Goal: Transaction & Acquisition: Subscribe to service/newsletter

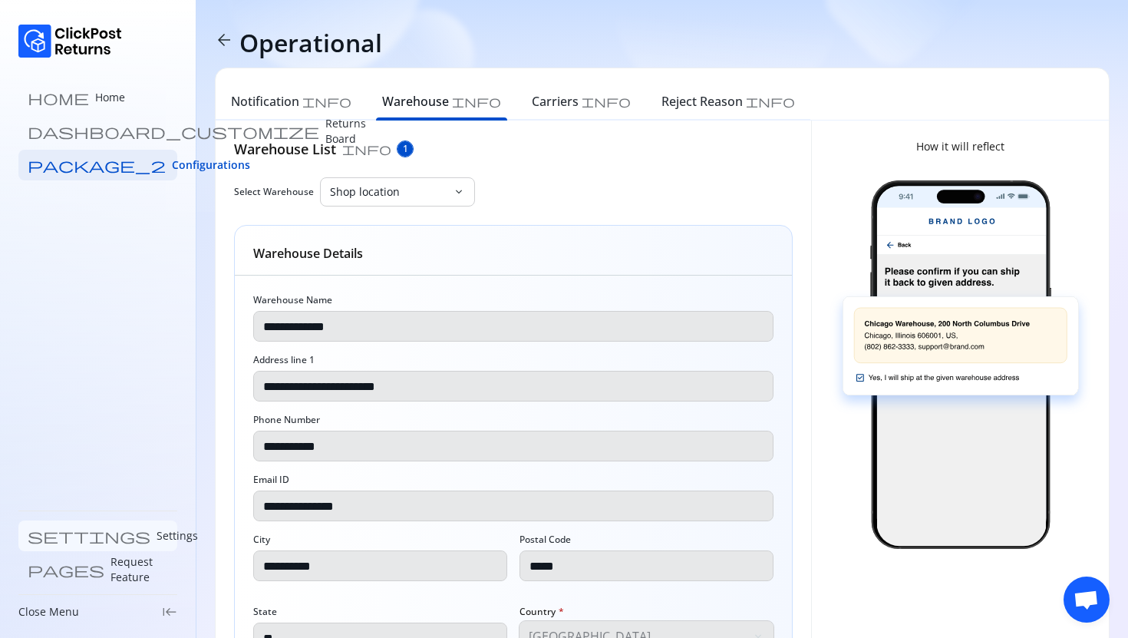
click at [157, 536] on p "Settings" at bounding box center [177, 535] width 41 height 15
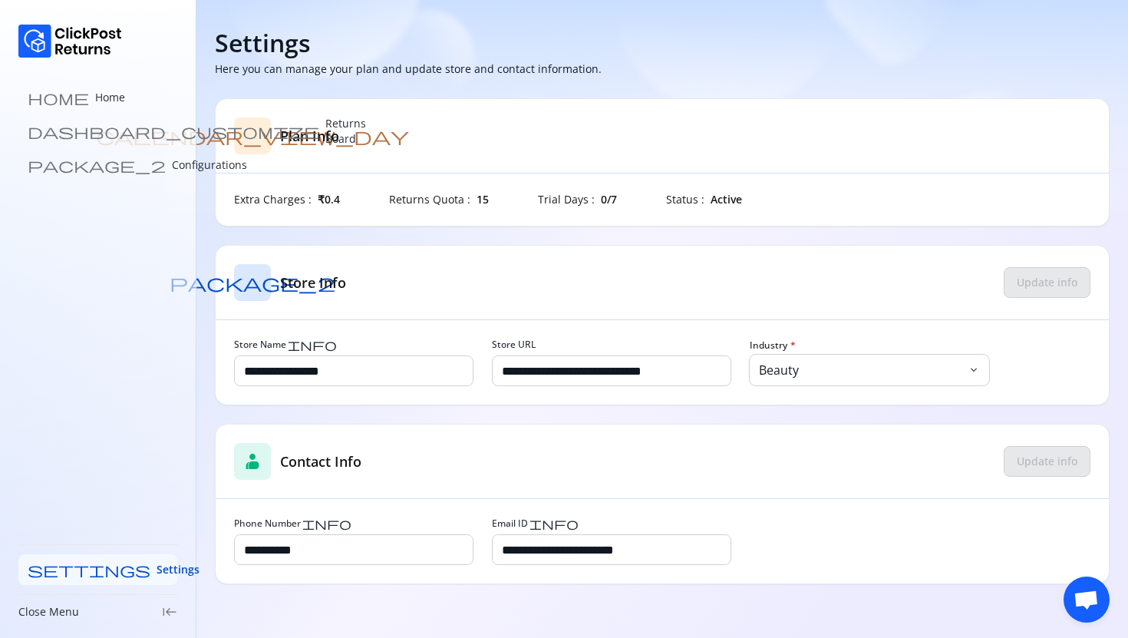
click at [50, 559] on link "settings Settings" at bounding box center [97, 569] width 159 height 31
click at [81, 100] on link "home Home" at bounding box center [97, 97] width 159 height 31
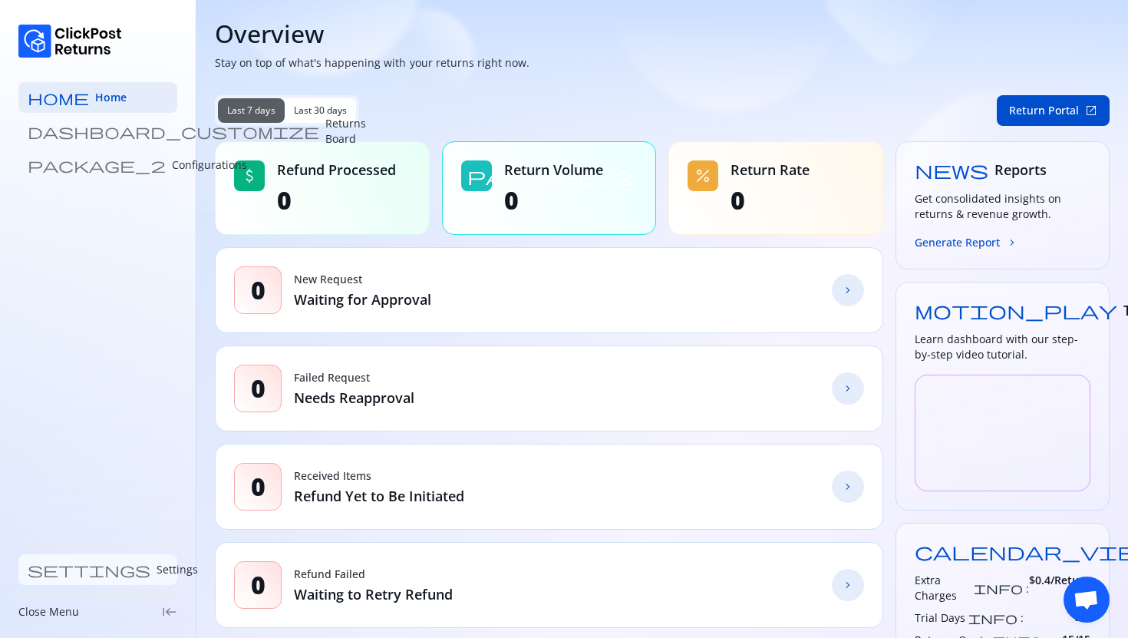
click at [157, 569] on p "Settings" at bounding box center [177, 569] width 41 height 15
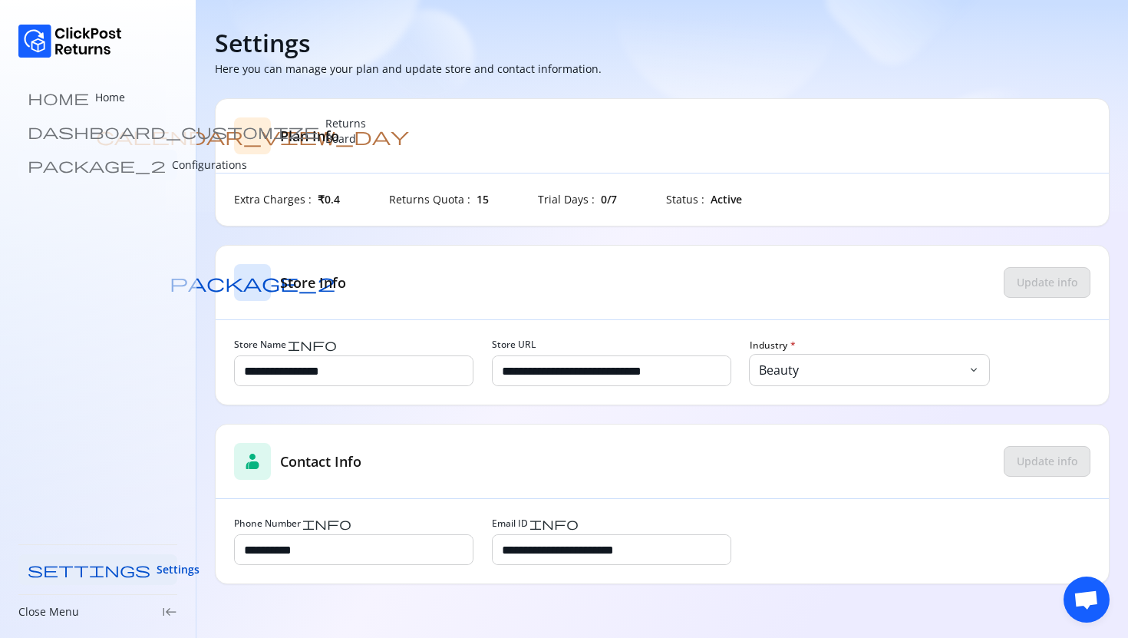
click at [172, 170] on p "Configurations" at bounding box center [209, 164] width 75 height 15
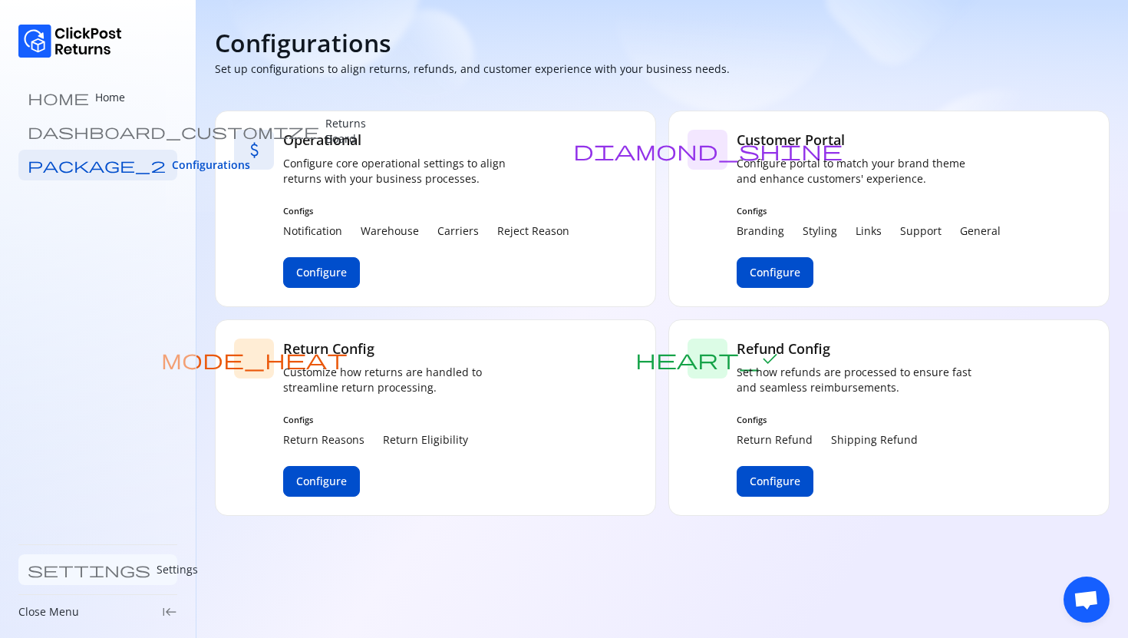
click at [157, 568] on p "Settings" at bounding box center [177, 569] width 41 height 15
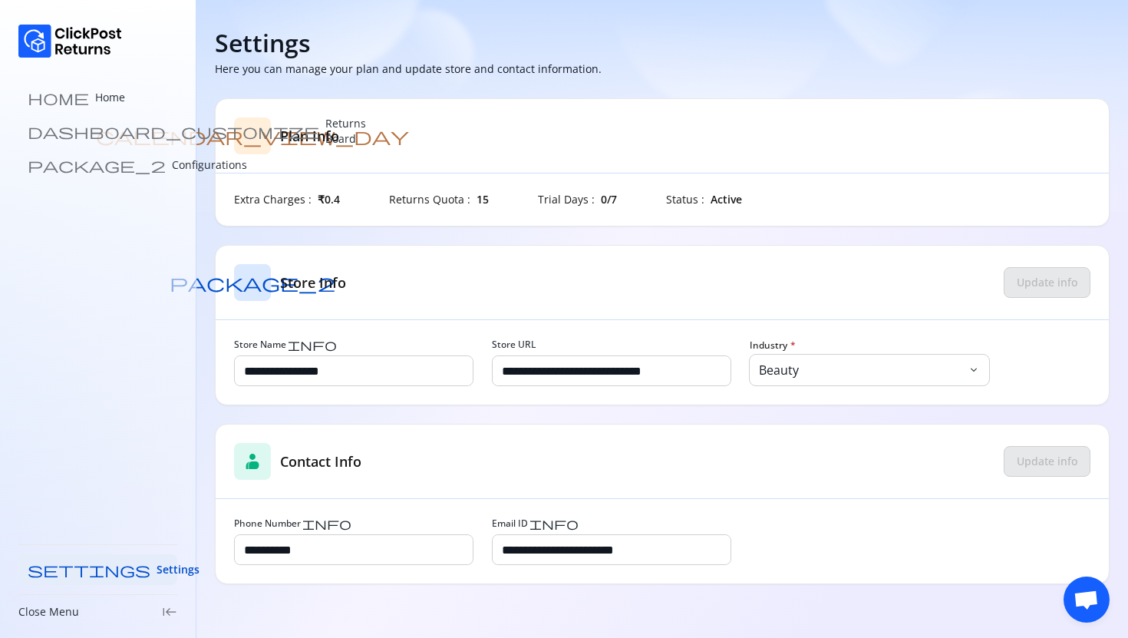
click at [292, 140] on h5 "Plan Info" at bounding box center [309, 136] width 59 height 20
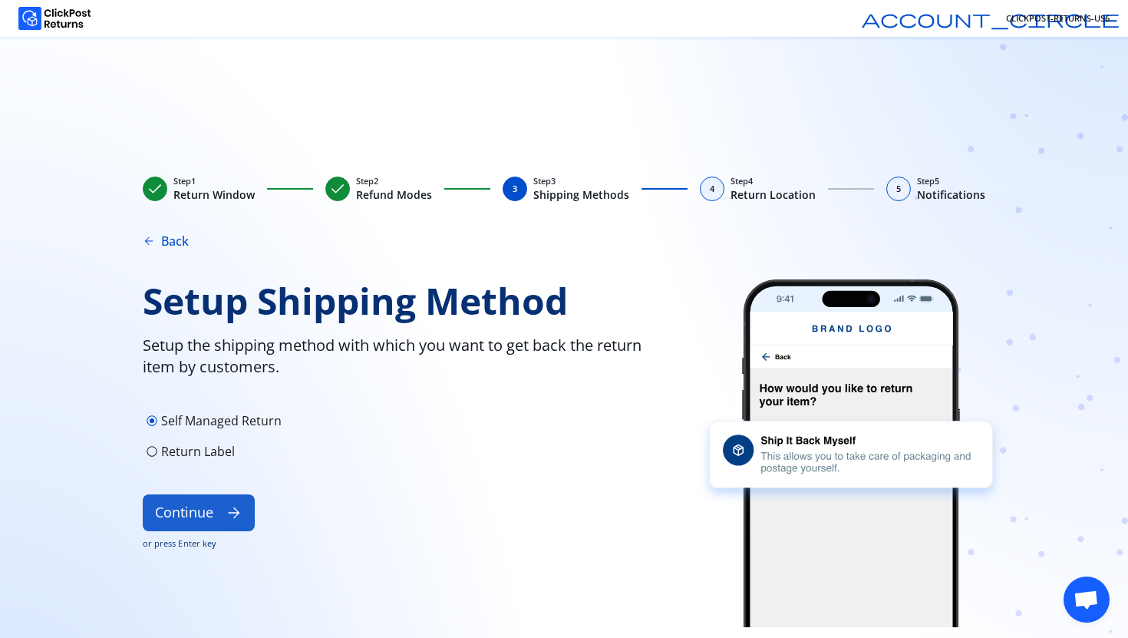
click at [160, 522] on button "Continue arrow_forward" at bounding box center [199, 512] width 112 height 37
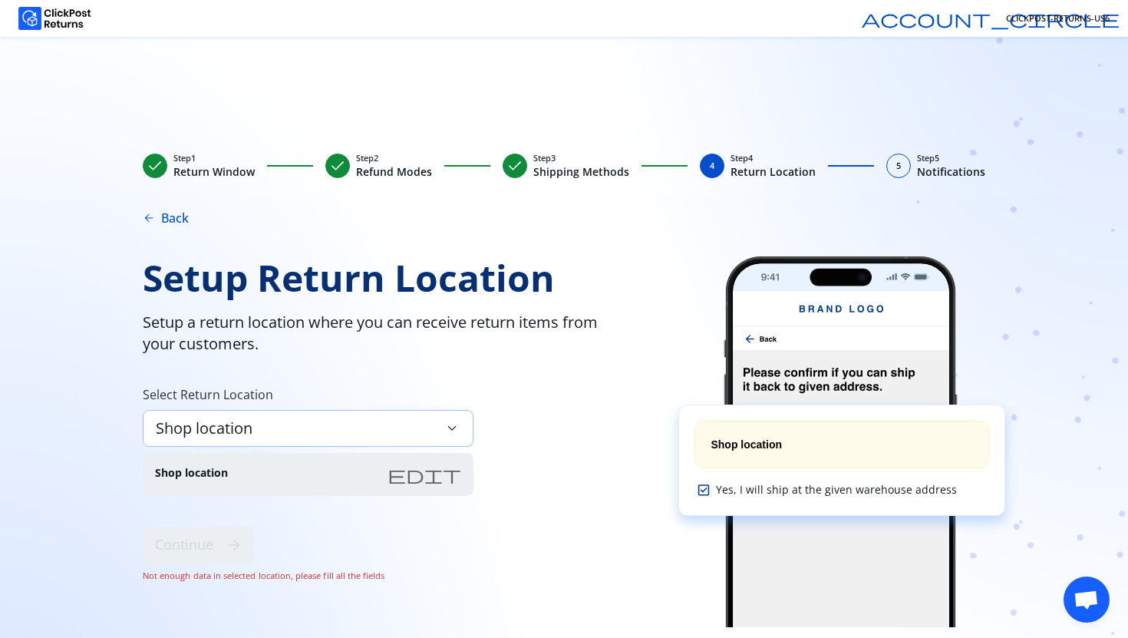
click at [229, 434] on span "Shop location" at bounding box center [204, 428] width 97 height 21
click at [228, 421] on span "Shop location" at bounding box center [204, 428] width 97 height 21
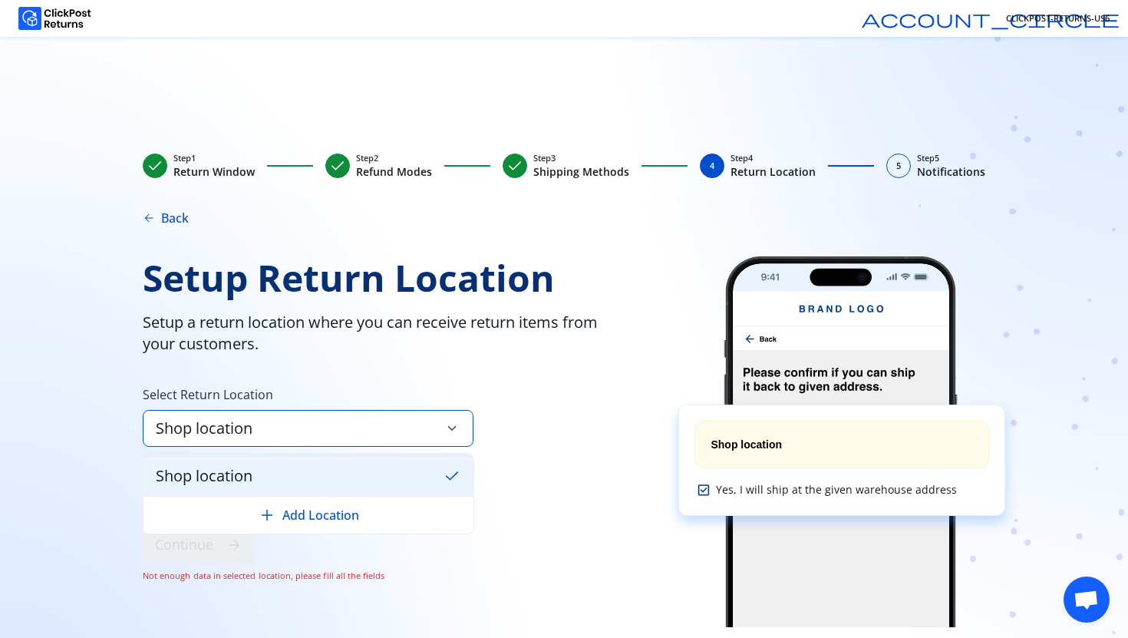
click at [228, 424] on span "Shop location" at bounding box center [204, 428] width 97 height 21
click at [229, 473] on span "Shop location" at bounding box center [204, 475] width 97 height 21
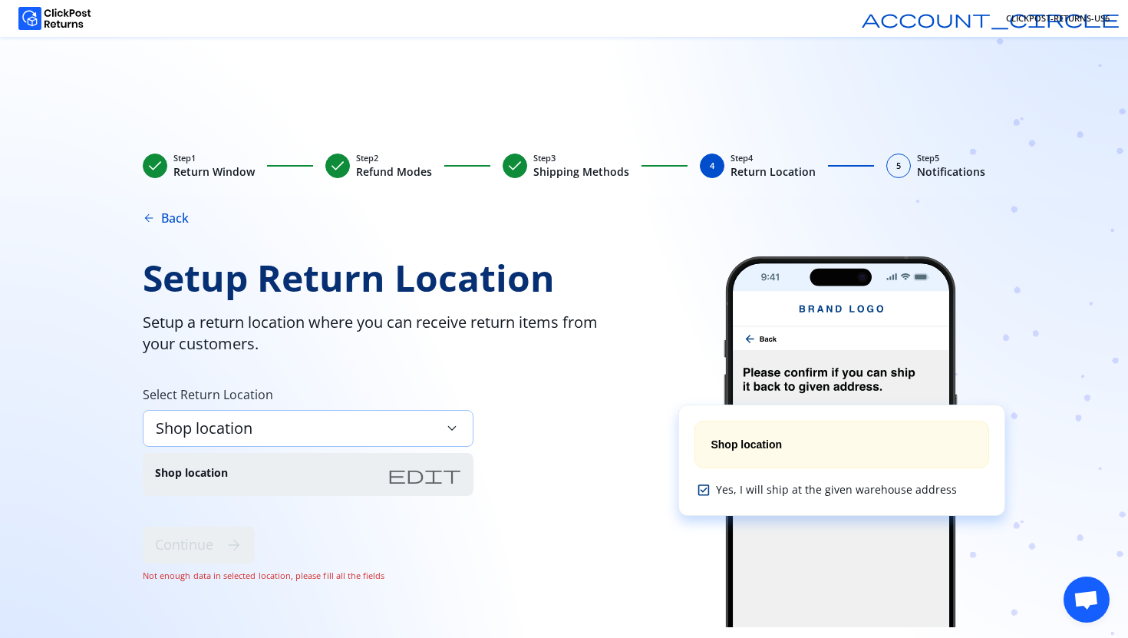
click at [216, 422] on span "Shop location" at bounding box center [204, 428] width 97 height 21
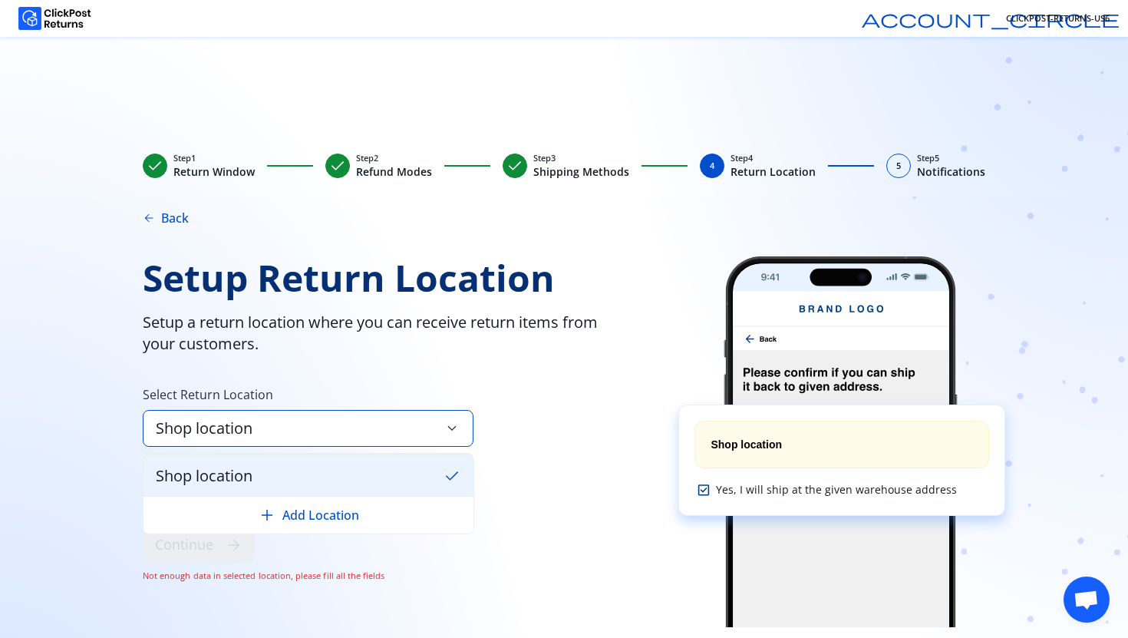
click at [224, 484] on span "Shop location" at bounding box center [204, 475] width 97 height 21
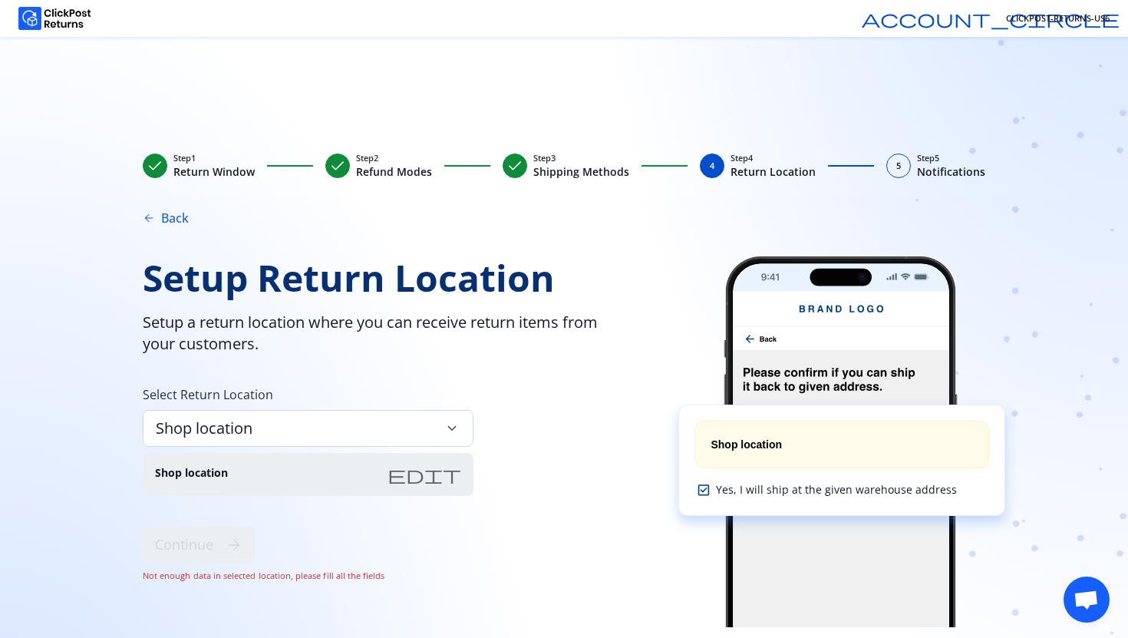
click at [167, 213] on button "arrow_back Back" at bounding box center [166, 218] width 46 height 18
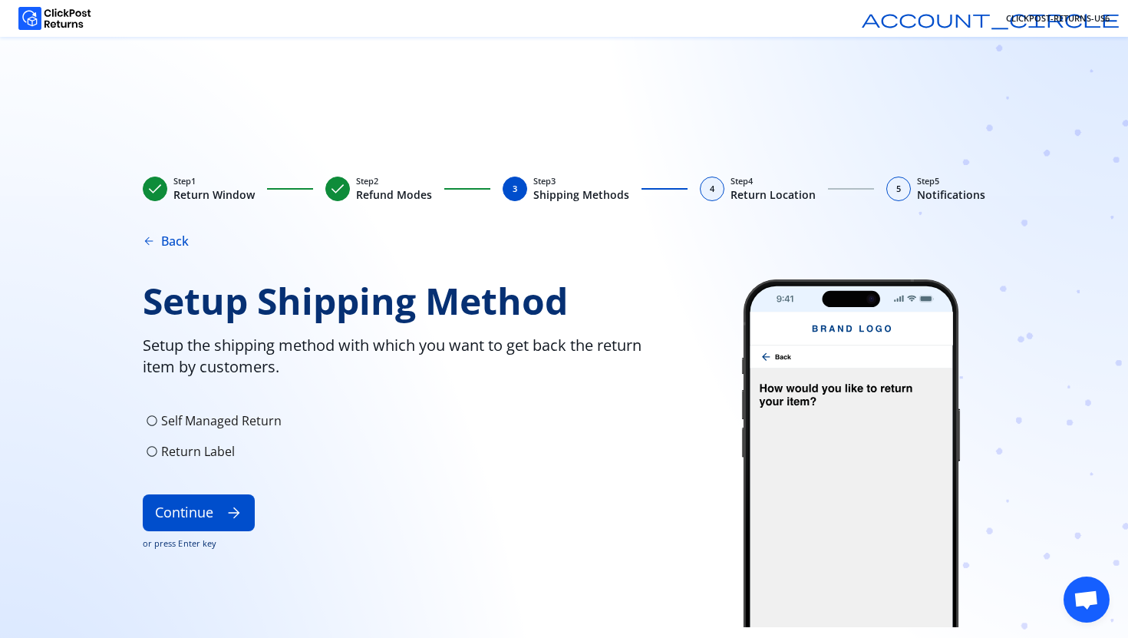
click at [178, 430] on p "Self Managed Return" at bounding box center [221, 420] width 120 height 18
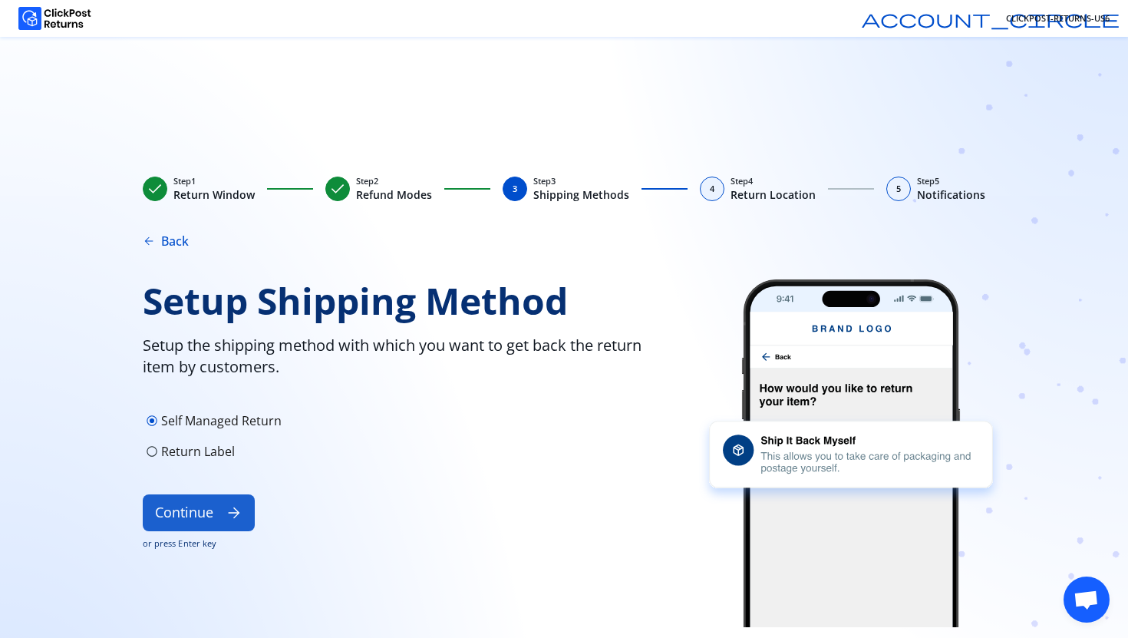
click at [181, 496] on button "Continue arrow_forward" at bounding box center [199, 512] width 112 height 37
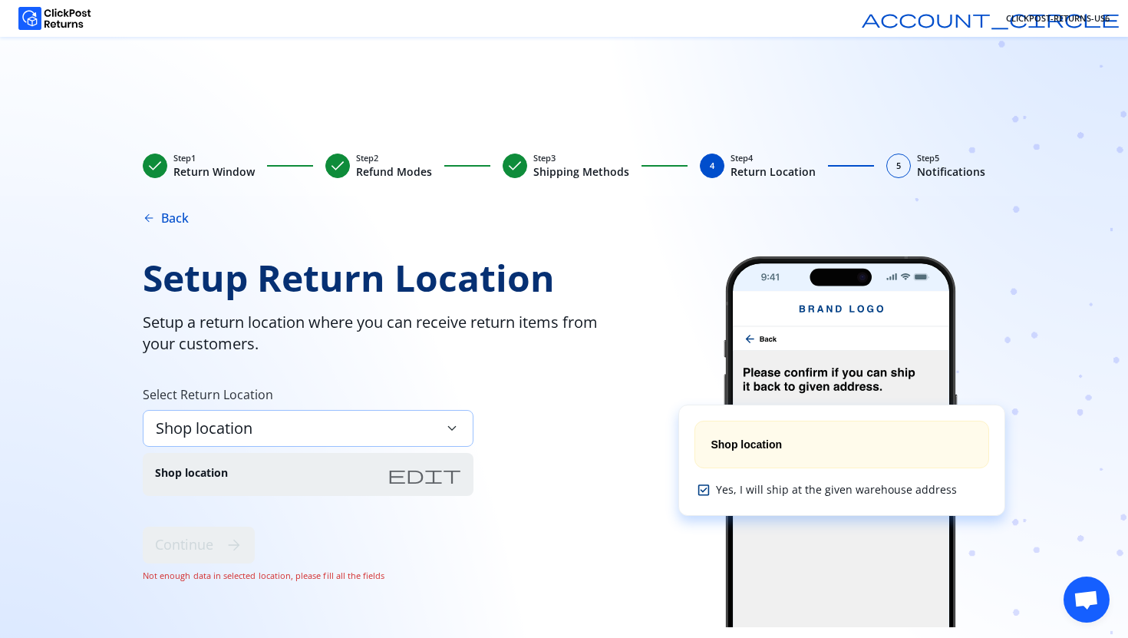
click at [211, 431] on span "Shop location" at bounding box center [204, 428] width 97 height 21
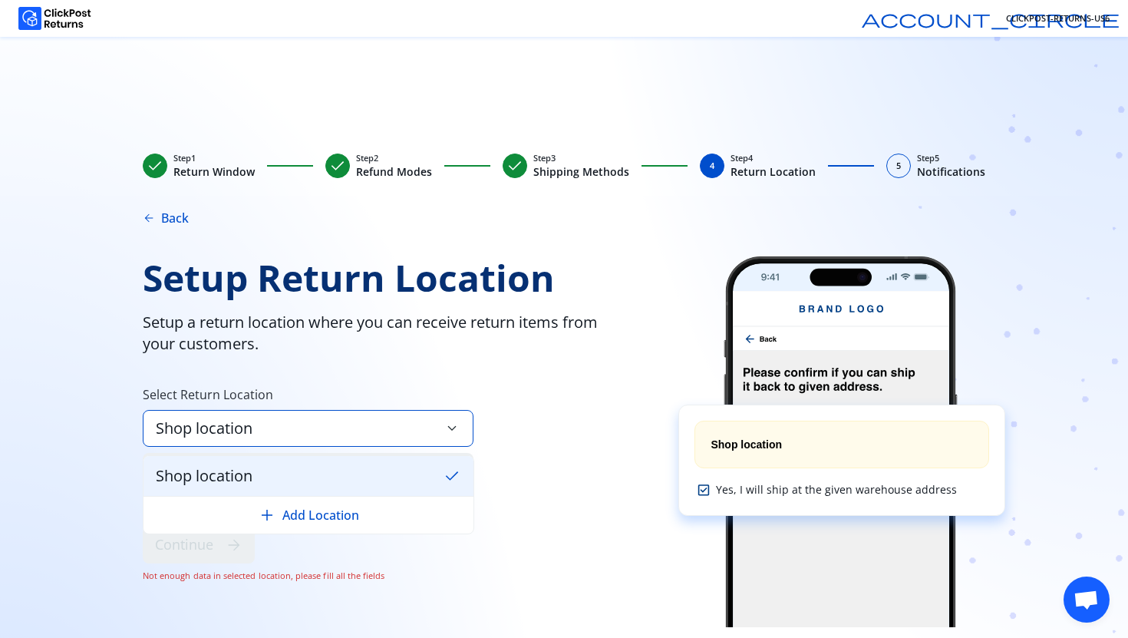
click at [237, 478] on span "Shop location" at bounding box center [204, 475] width 97 height 21
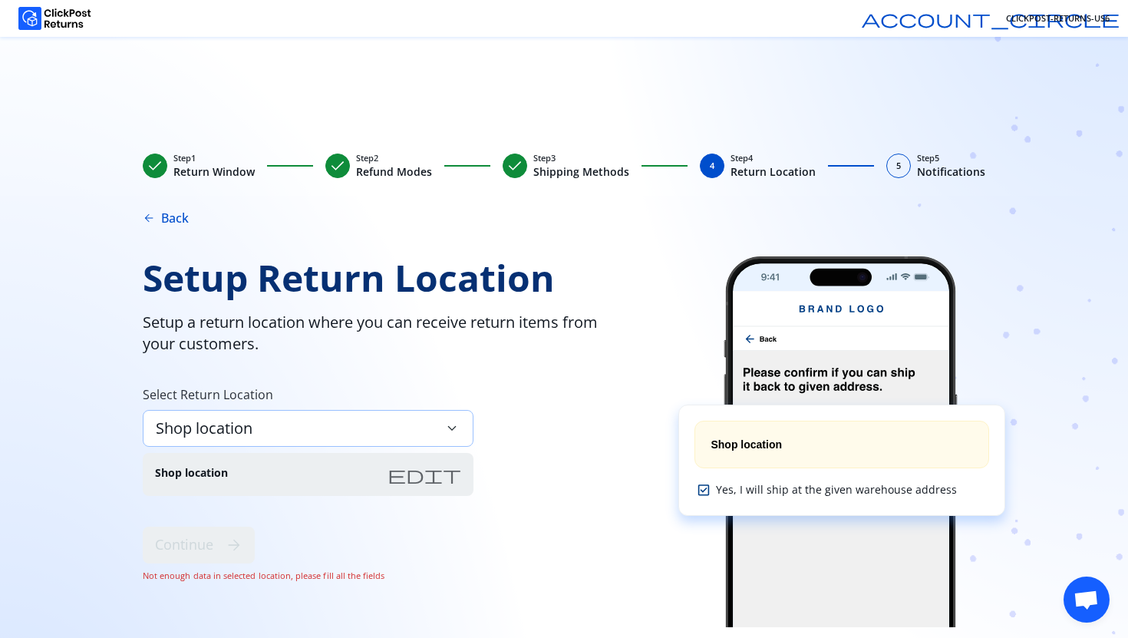
click at [246, 428] on span "Shop location" at bounding box center [204, 428] width 97 height 21
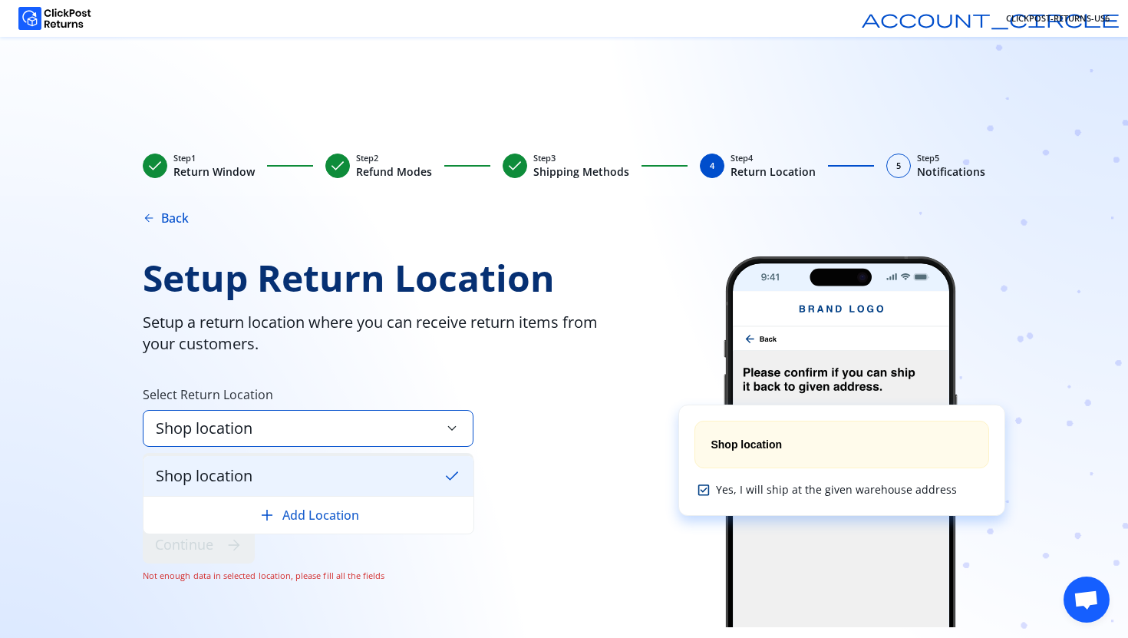
click at [272, 514] on span "add" at bounding box center [267, 515] width 18 height 18
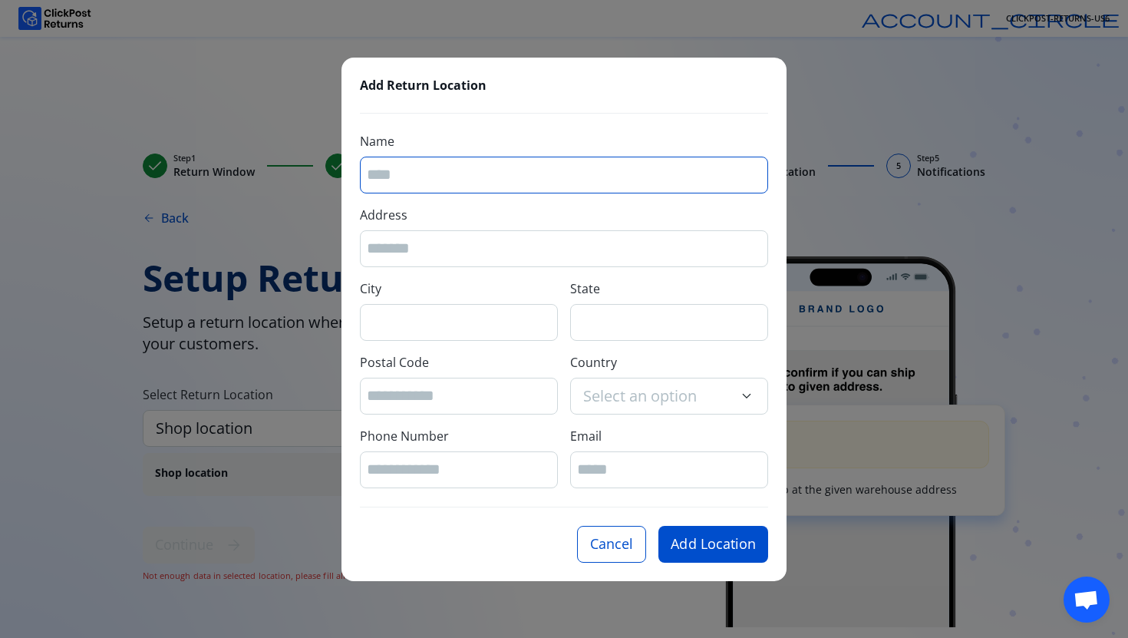
click at [394, 183] on input "Name" at bounding box center [564, 174] width 394 height 21
type input "****"
click at [413, 263] on div at bounding box center [564, 248] width 408 height 37
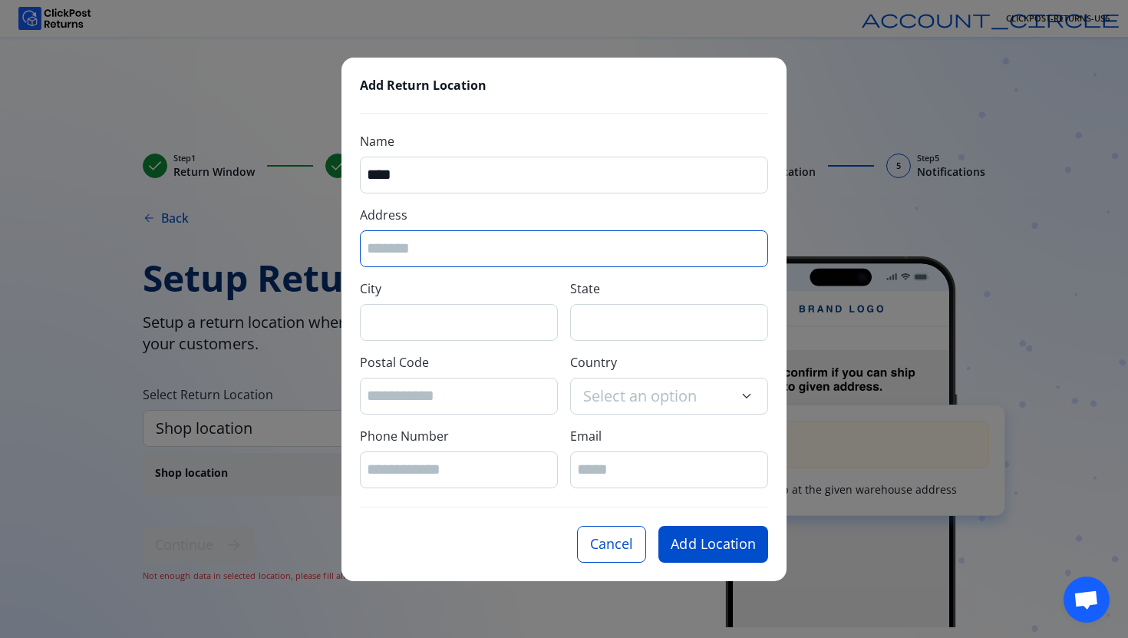
click at [404, 250] on input "Address" at bounding box center [564, 248] width 394 height 21
type input "****"
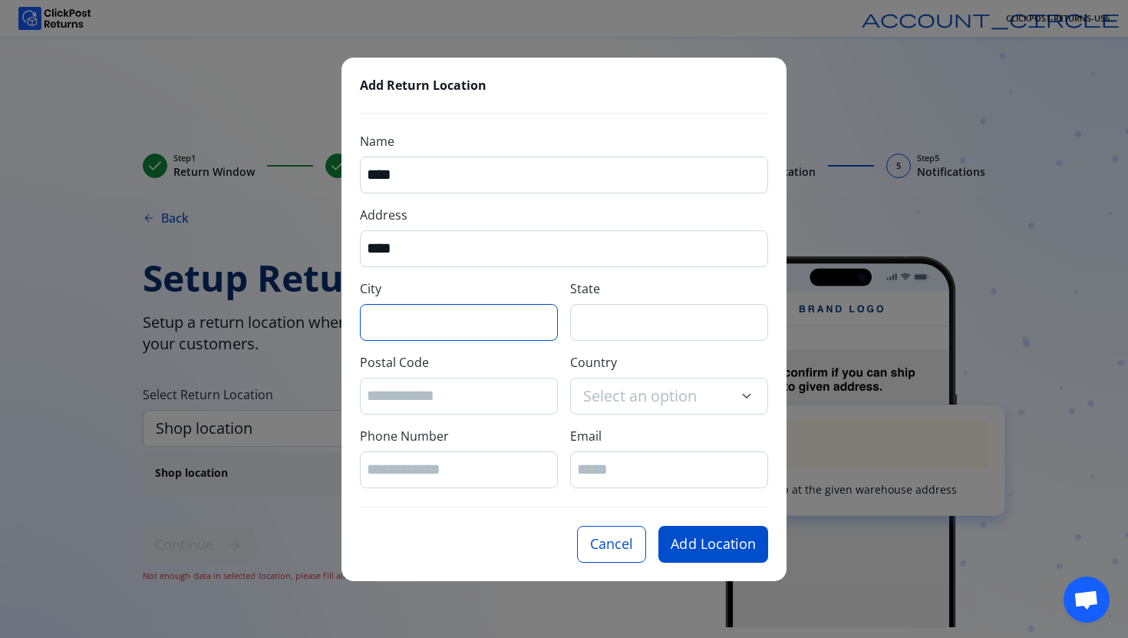
click at [424, 321] on input "City" at bounding box center [459, 322] width 184 height 21
type input "****"
click at [586, 320] on input "State" at bounding box center [669, 322] width 184 height 21
click at [586, 319] on input "State" at bounding box center [669, 322] width 184 height 21
type input "****"
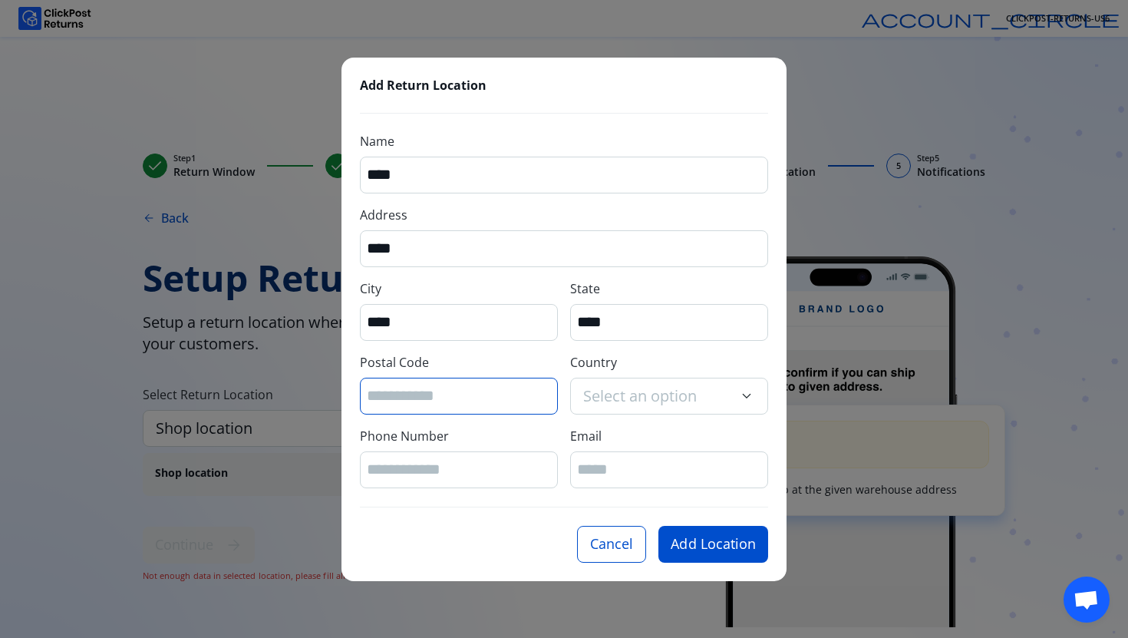
click at [484, 390] on input "Postal Code" at bounding box center [459, 395] width 184 height 21
type input "******"
click at [622, 396] on span "Select an option" at bounding box center [640, 395] width 114 height 21
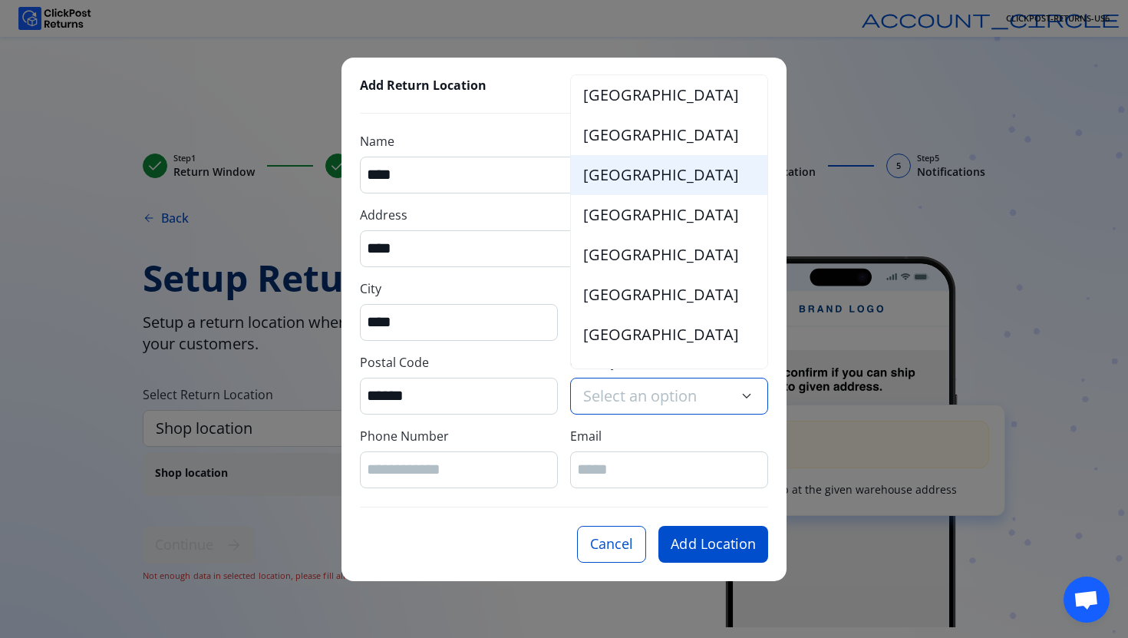
click at [594, 169] on span "India" at bounding box center [661, 174] width 156 height 21
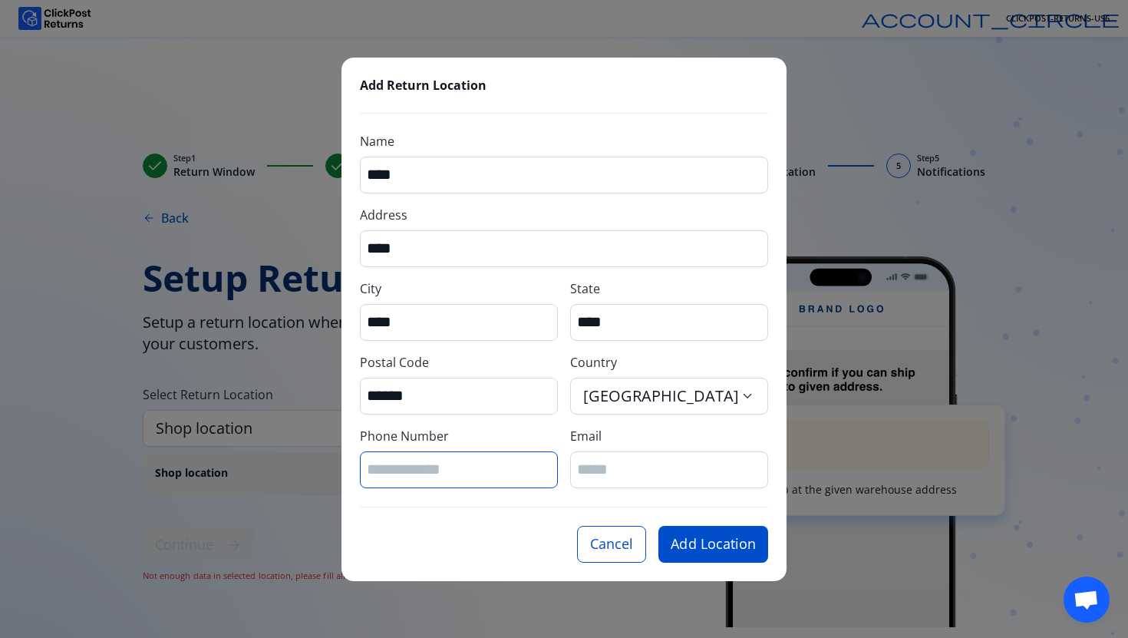
click at [394, 471] on input "Phone Number" at bounding box center [459, 469] width 184 height 21
type input "*********"
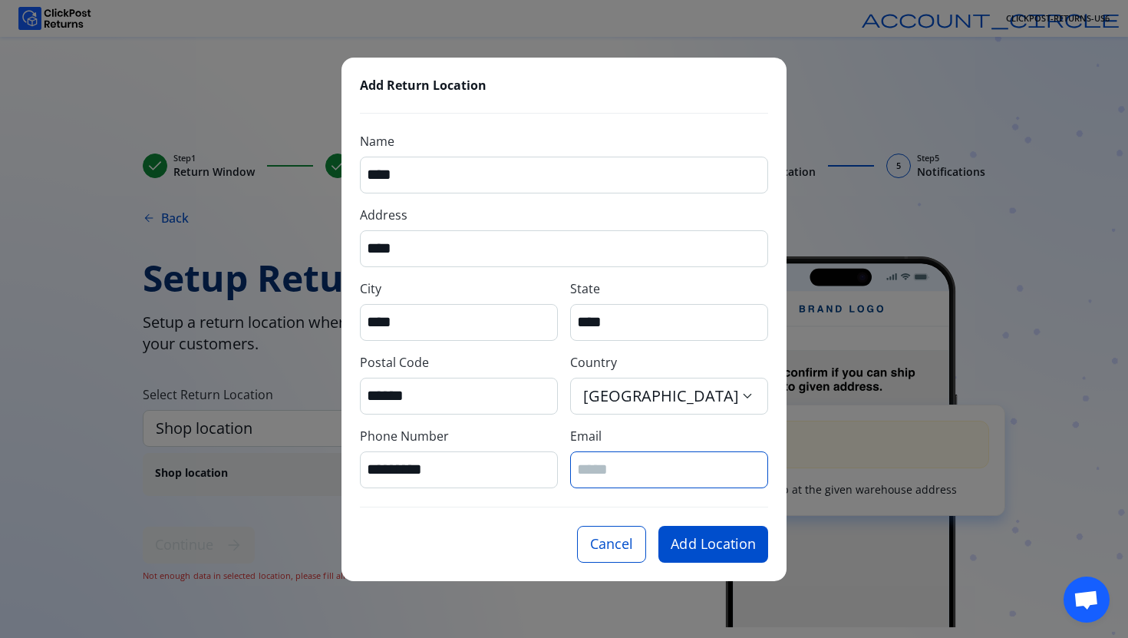
click at [618, 474] on input "Email" at bounding box center [669, 469] width 184 height 21
click at [672, 473] on input "**********" at bounding box center [669, 469] width 184 height 21
click at [664, 471] on input "**********" at bounding box center [669, 469] width 184 height 21
type input "**********"
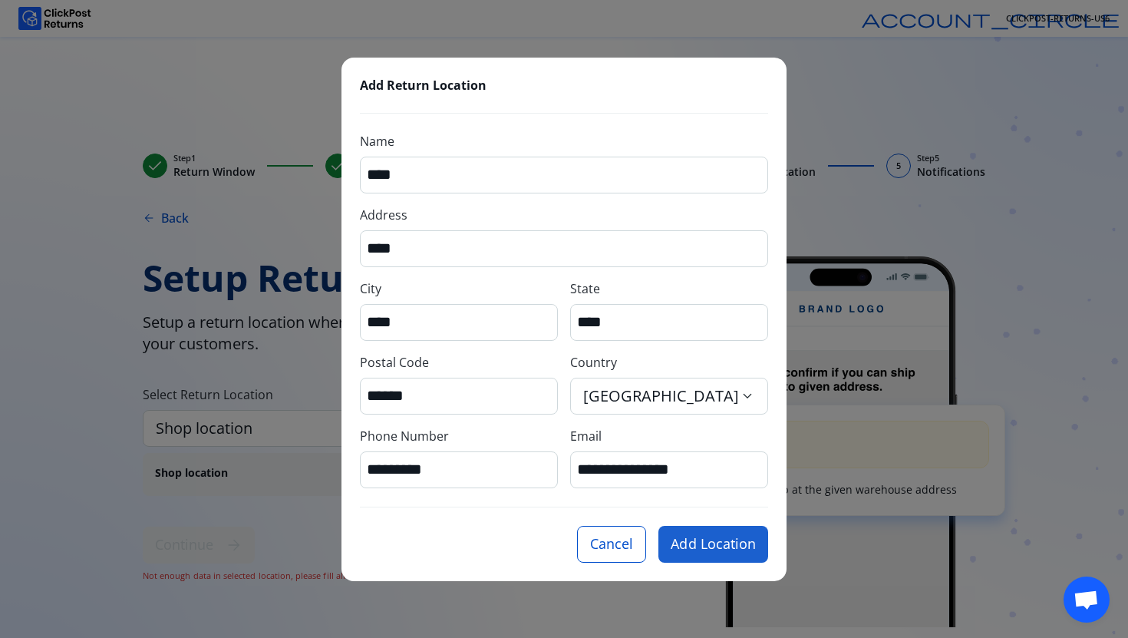
click at [715, 539] on button "Add Location" at bounding box center [714, 544] width 110 height 37
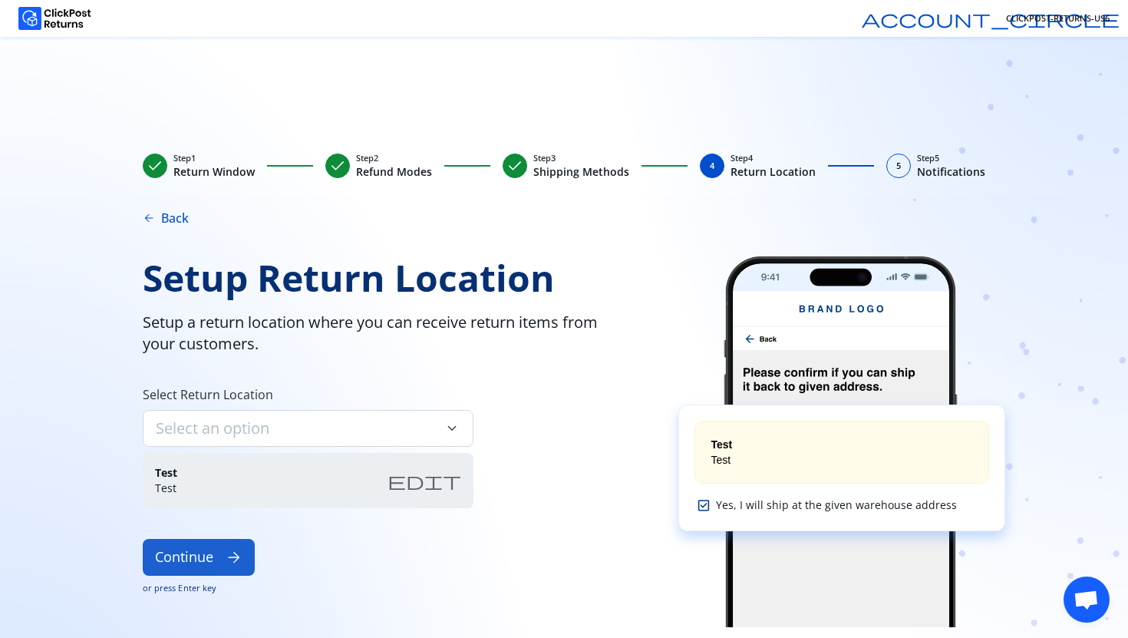
click at [196, 559] on button "Continue arrow_forward" at bounding box center [199, 557] width 112 height 37
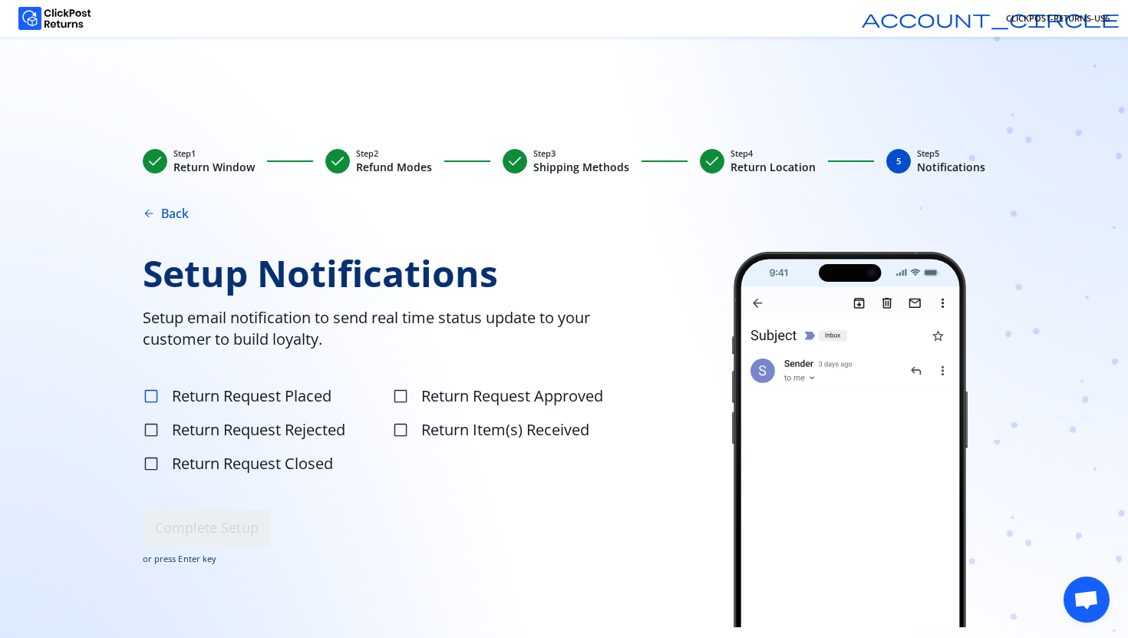
click at [153, 399] on span "check_box_outline_blank" at bounding box center [151, 396] width 17 height 17
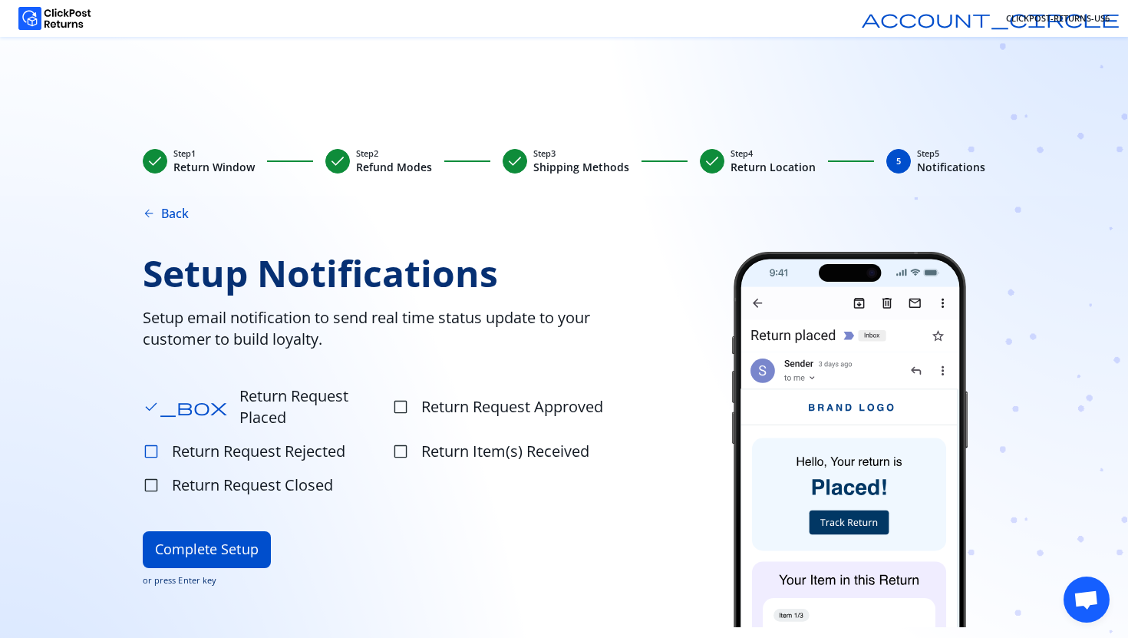
click at [153, 443] on span "check_box_outline_blank" at bounding box center [151, 451] width 17 height 17
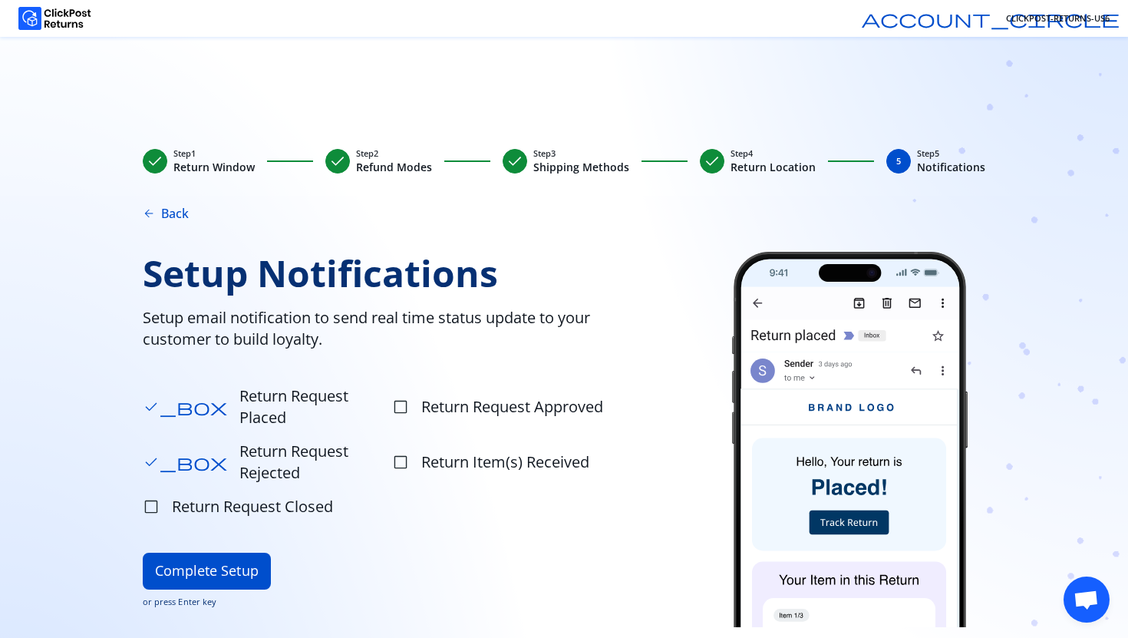
click at [178, 508] on div "Setup Notifications Setup email notification to send real time status update to…" at bounding box center [400, 439] width 514 height 375
click at [184, 553] on button "Complete Setup" at bounding box center [207, 571] width 128 height 37
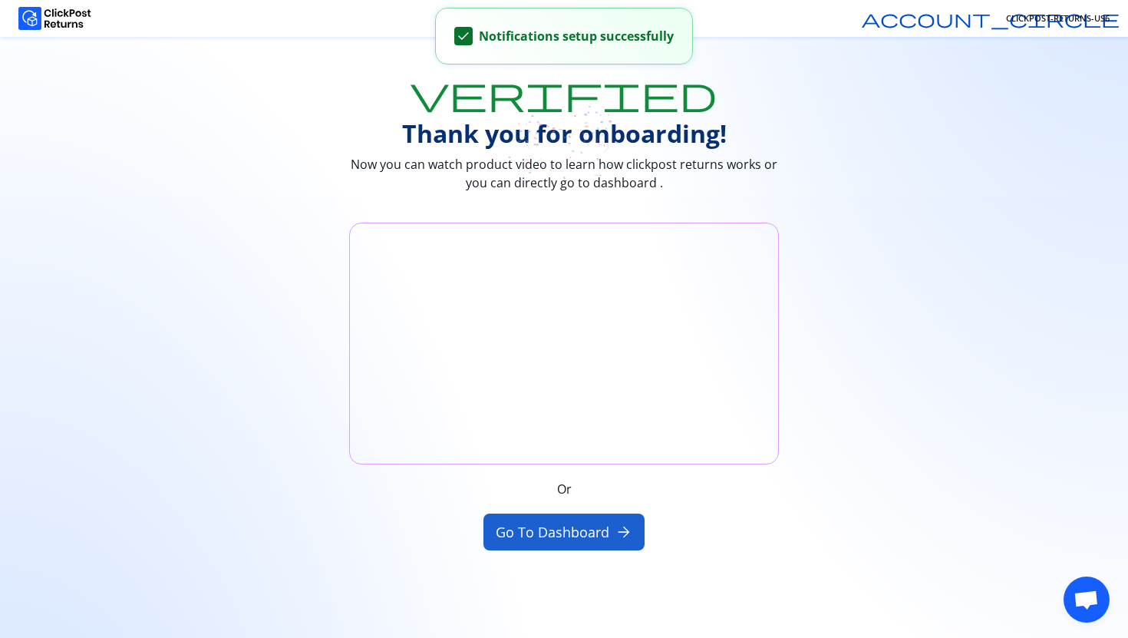
click at [541, 531] on button "Go to Dashboard arrow_forward" at bounding box center [565, 531] width 162 height 37
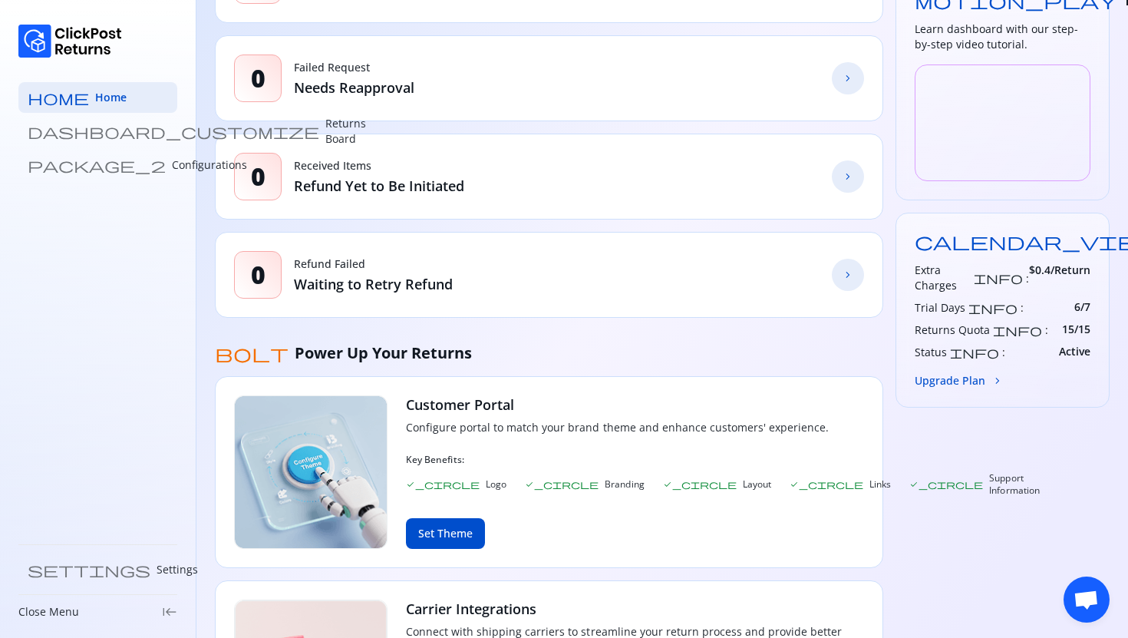
scroll to position [312, 0]
click at [982, 371] on button "Upgrade Plan chevron_forward" at bounding box center [959, 379] width 89 height 16
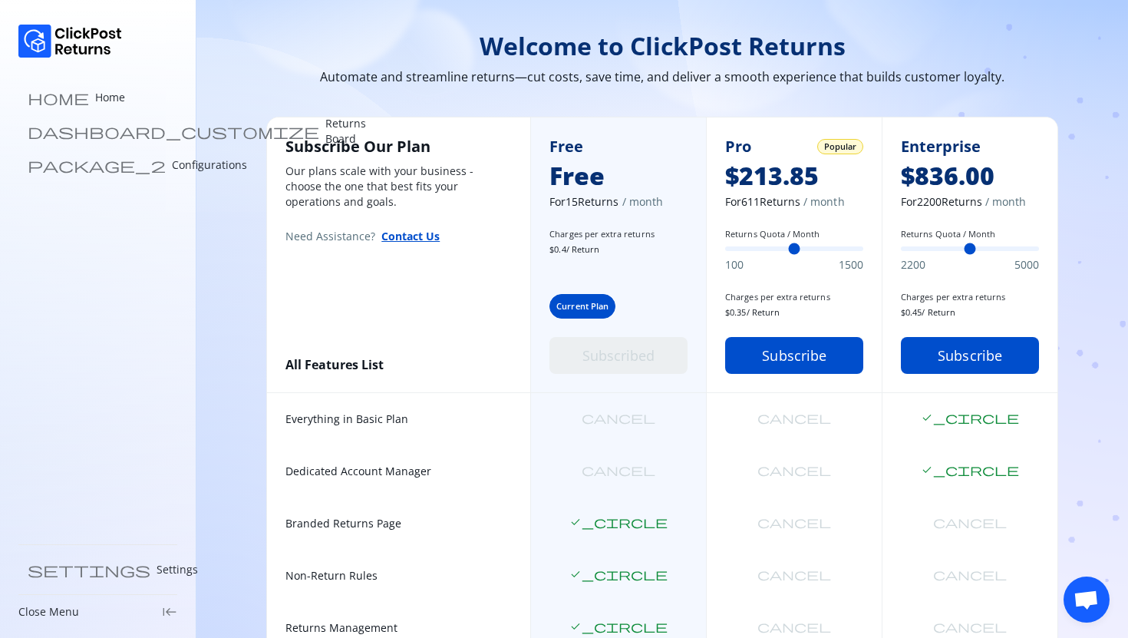
drag, startPoint x: 734, startPoint y: 251, endPoint x: 777, endPoint y: 251, distance: 43.7
click at [777, 251] on input "Returns Quota / Month" at bounding box center [794, 248] width 138 height 5
drag, startPoint x: 777, startPoint y: 251, endPoint x: 818, endPoint y: 251, distance: 40.7
click at [818, 251] on input "Returns Quota / Month" at bounding box center [794, 248] width 138 height 5
drag, startPoint x: 818, startPoint y: 251, endPoint x: 668, endPoint y: 253, distance: 150.4
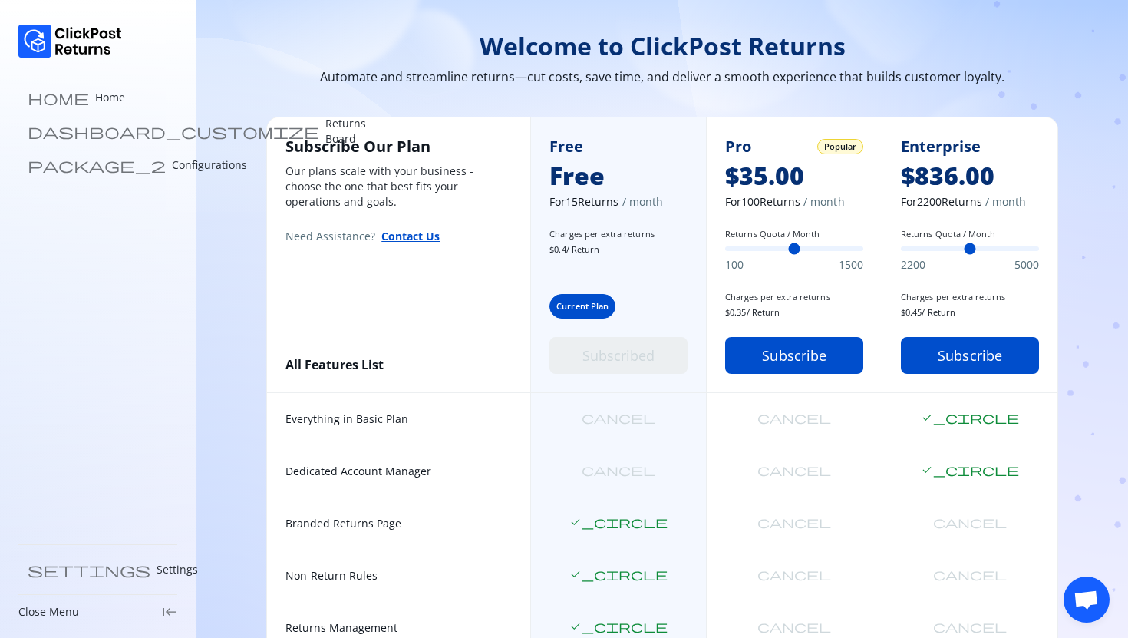
type input "***"
click at [725, 251] on input "Returns Quota / Month" at bounding box center [794, 248] width 138 height 5
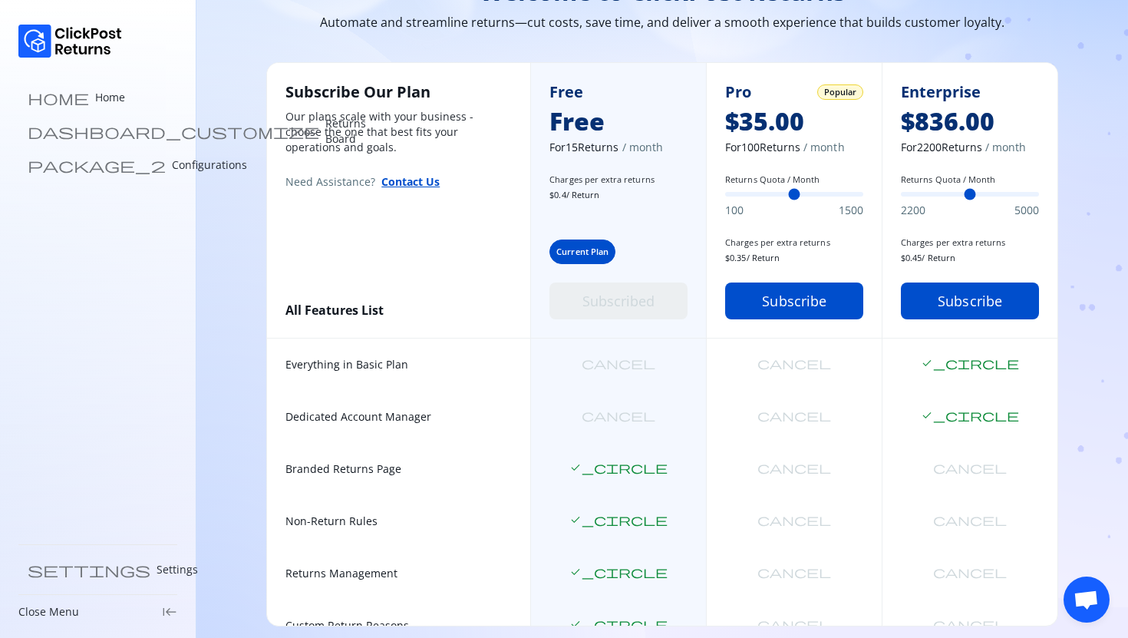
scroll to position [61, 0]
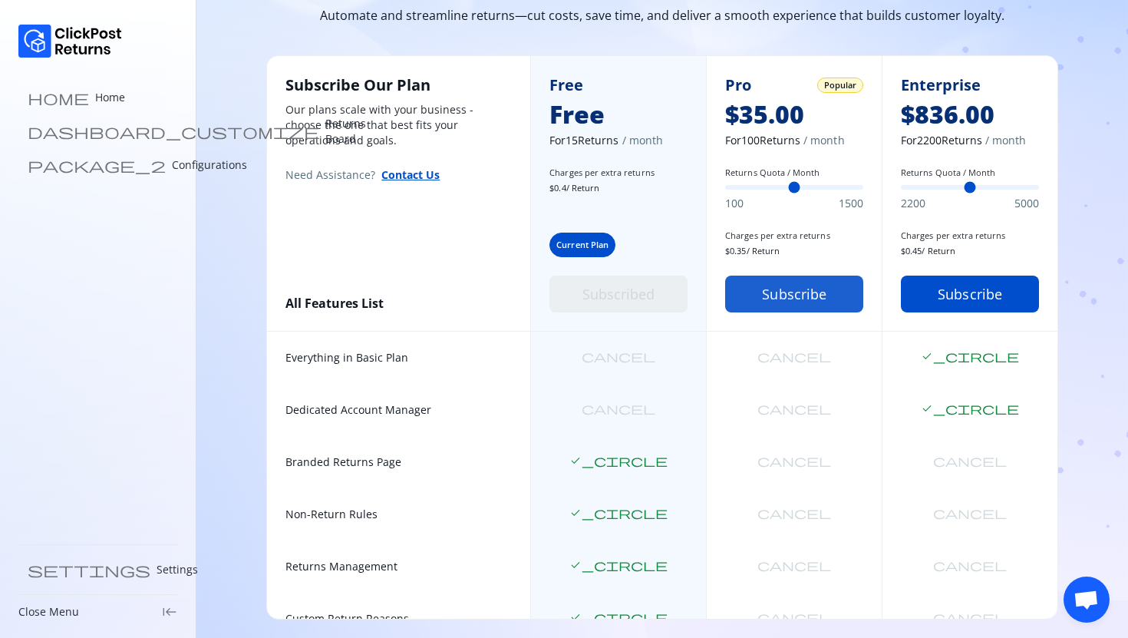
click at [787, 303] on button "Subscribe" at bounding box center [794, 294] width 138 height 37
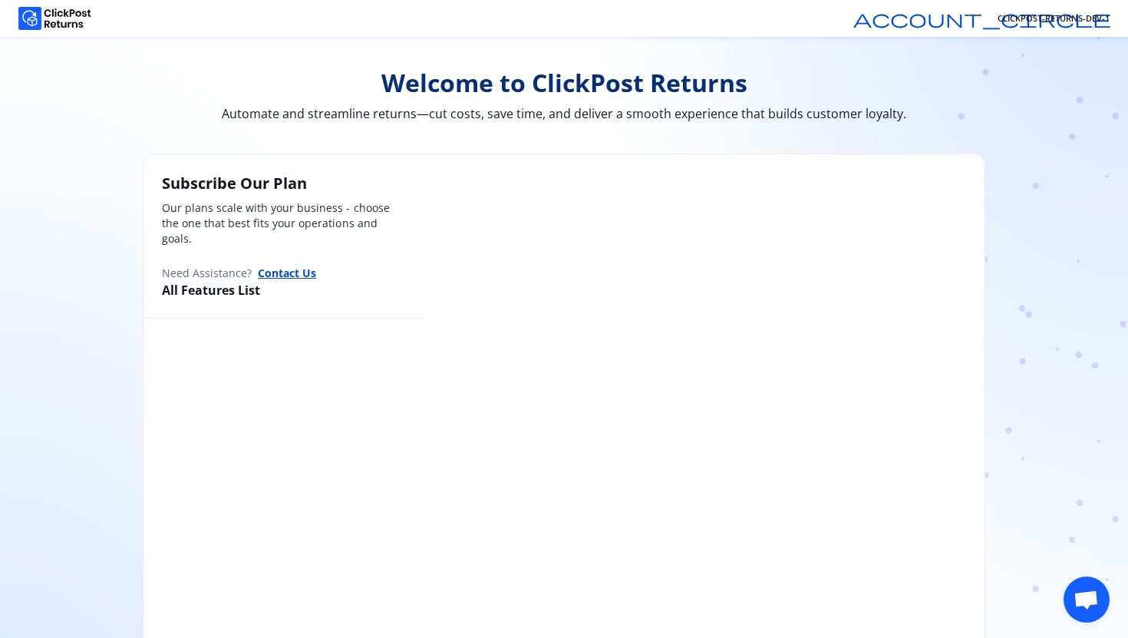
click at [44, 9] on img at bounding box center [54, 18] width 73 height 23
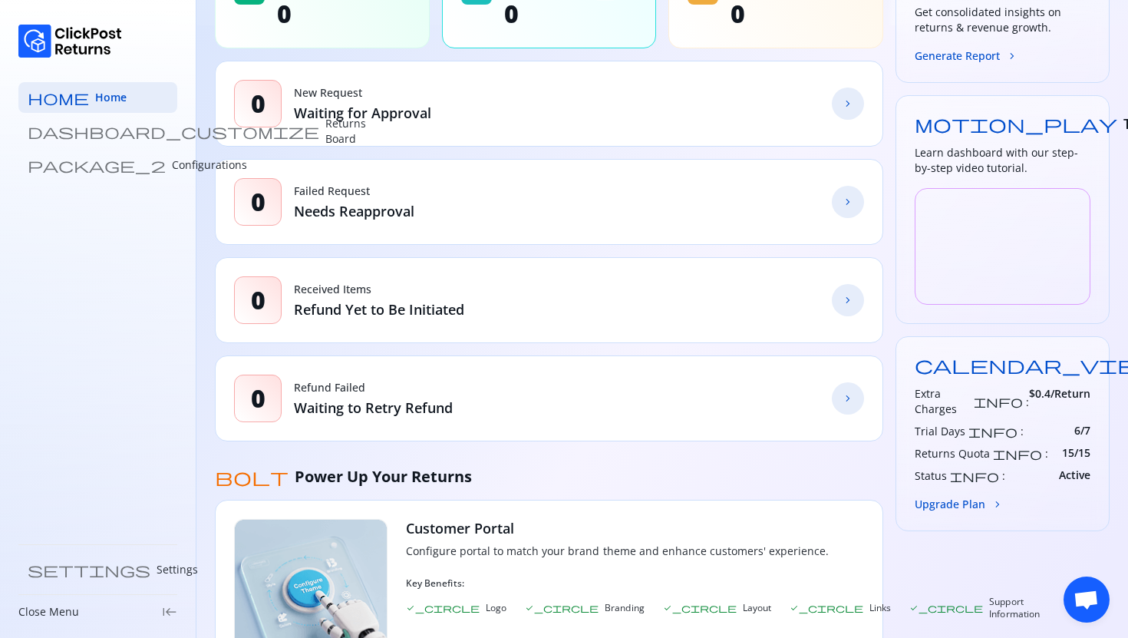
scroll to position [190, 0]
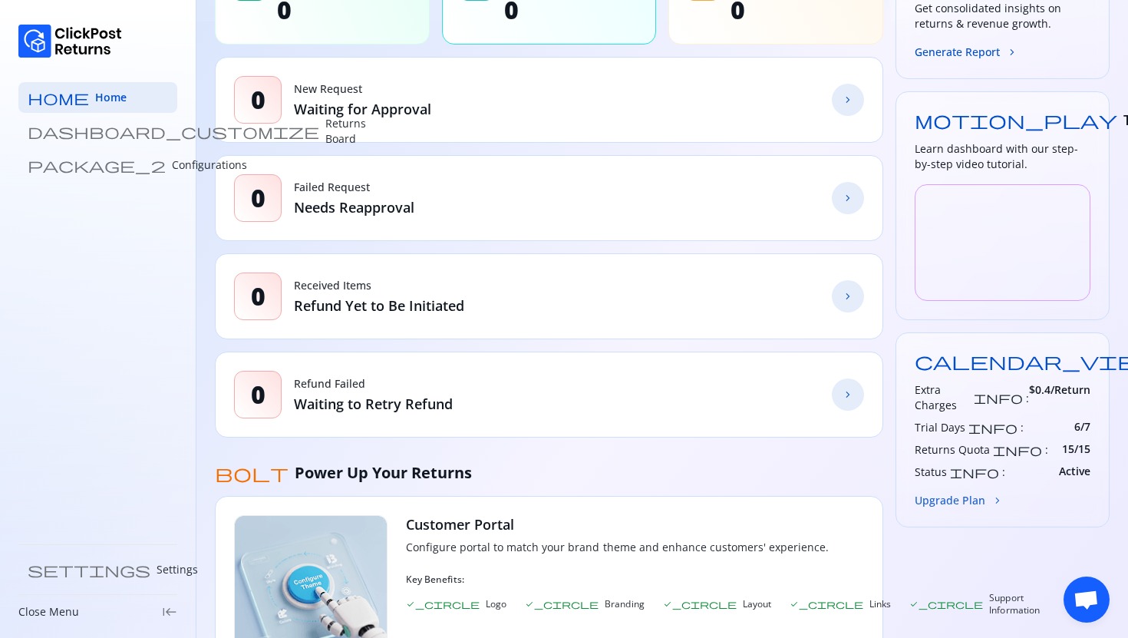
click at [942, 492] on button "Upgrade Plan chevron_forward" at bounding box center [959, 500] width 89 height 16
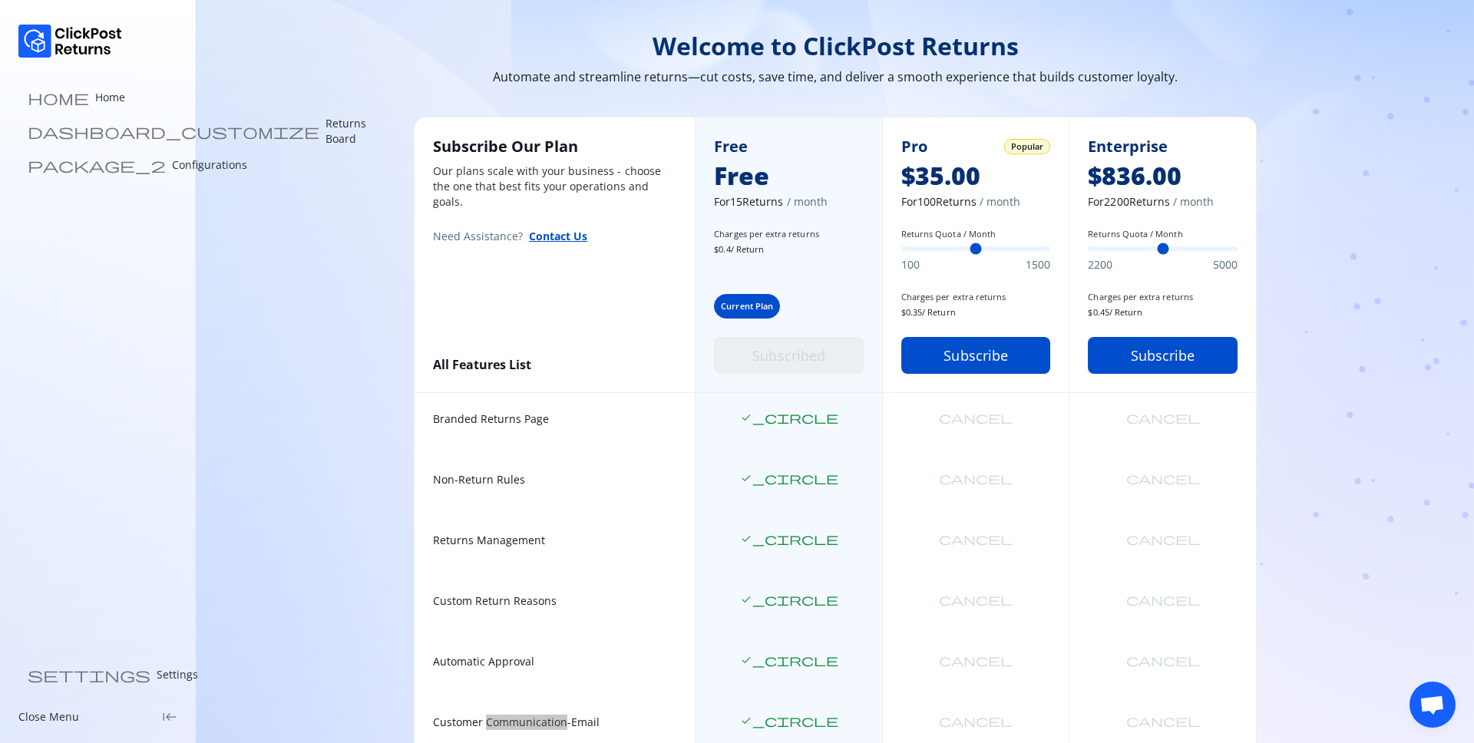
scroll to position [61, 0]
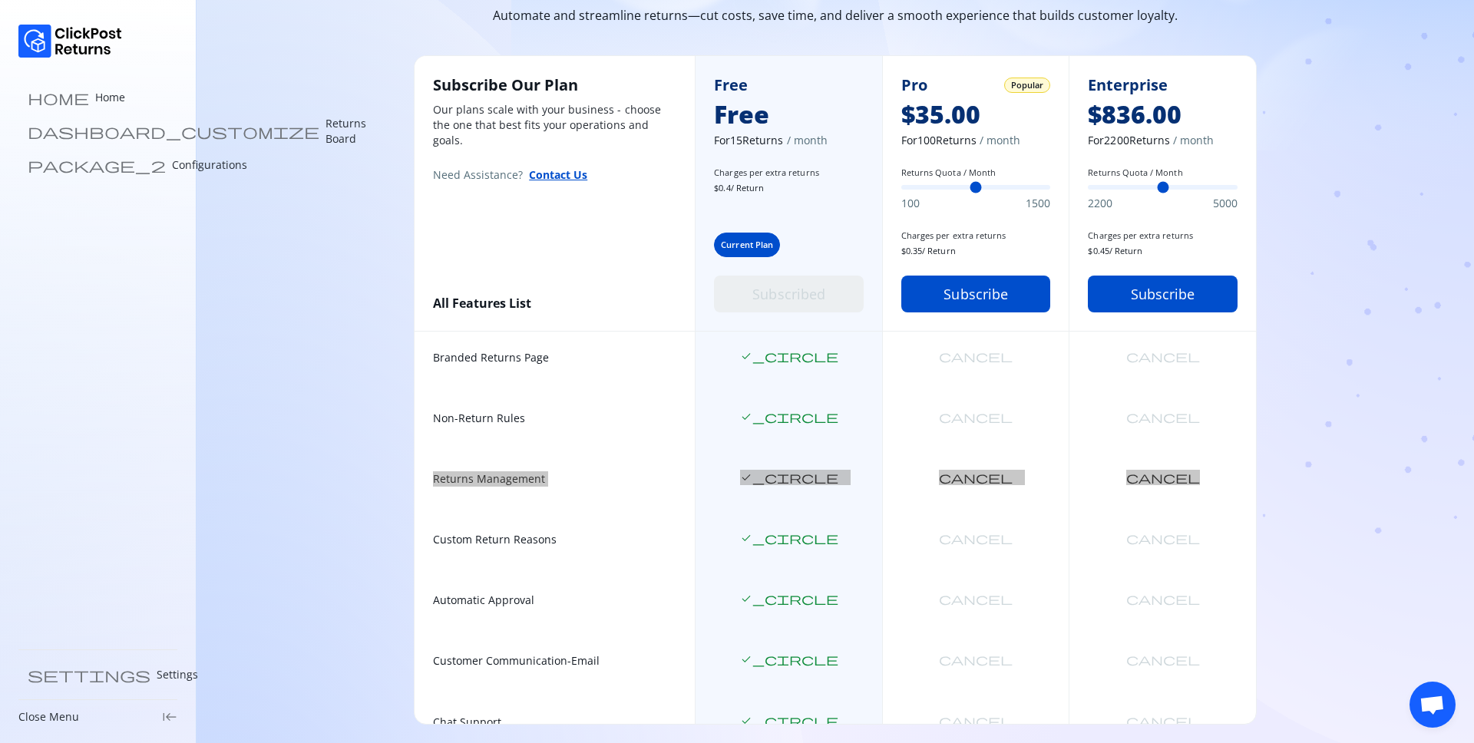
drag, startPoint x: 1253, startPoint y: 492, endPoint x: 1243, endPoint y: 414, distance: 78.2
click at [1127, 414] on div "Branded Returns Page check_circle [PERSON_NAME] Non-Return Rules check_circle […" at bounding box center [834, 666] width 841 height 668
drag, startPoint x: 1226, startPoint y: 467, endPoint x: 1226, endPoint y: 495, distance: 27.6
click at [1127, 495] on div "cancel" at bounding box center [1161, 483] width 187 height 61
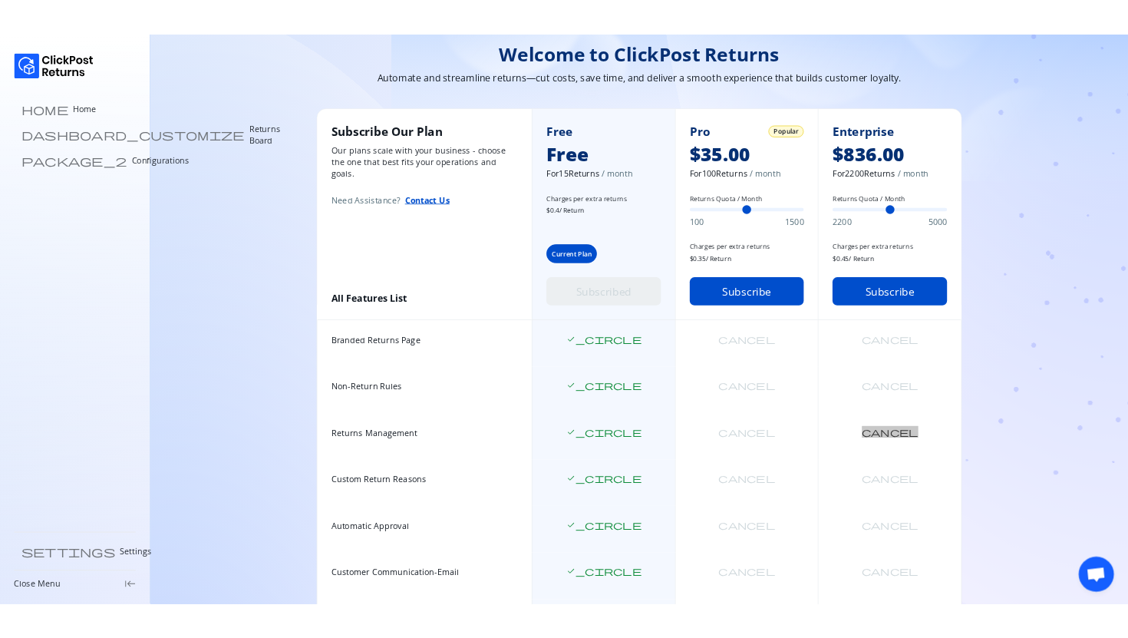
scroll to position [0, 0]
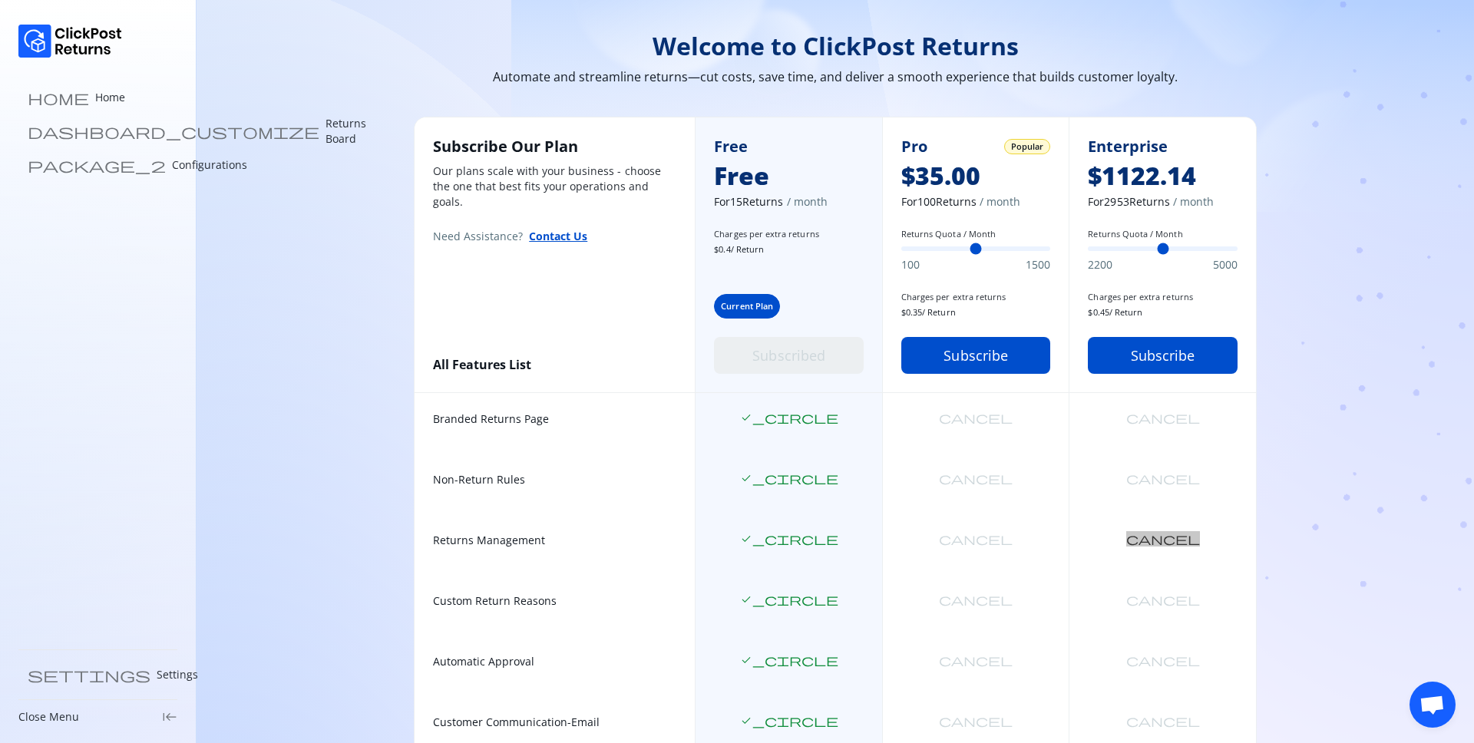
type input "****"
drag, startPoint x: 1088, startPoint y: 246, endPoint x: 949, endPoint y: 268, distance: 140.6
click at [1088, 251] on input "Returns Quota / Month" at bounding box center [1163, 248] width 150 height 5
click at [95, 99] on p "Home" at bounding box center [110, 97] width 30 height 15
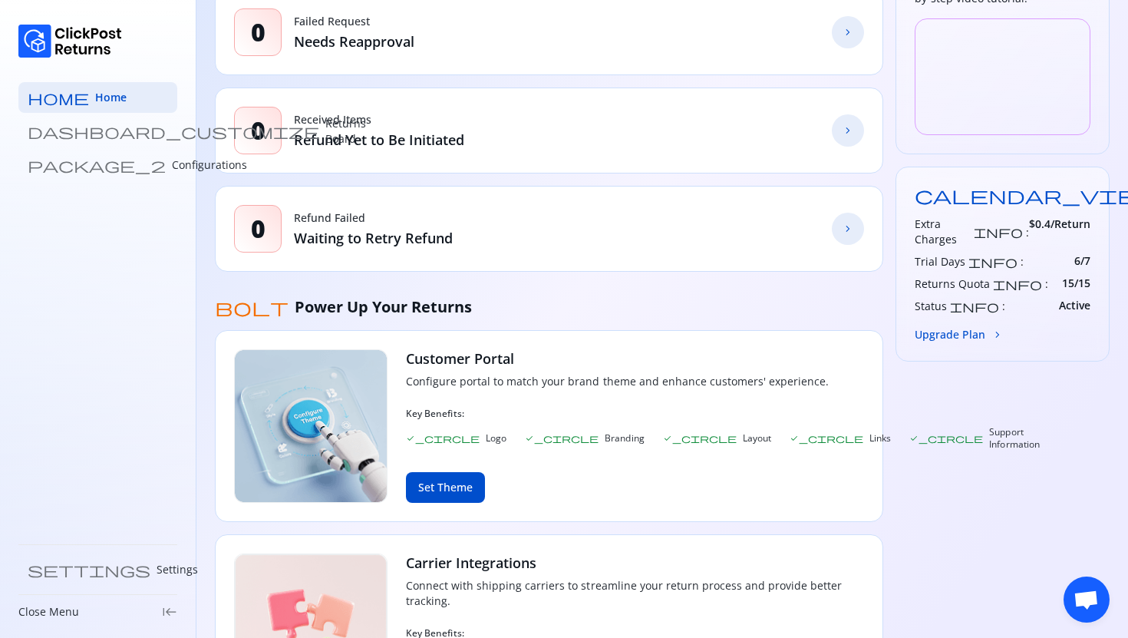
scroll to position [150, 0]
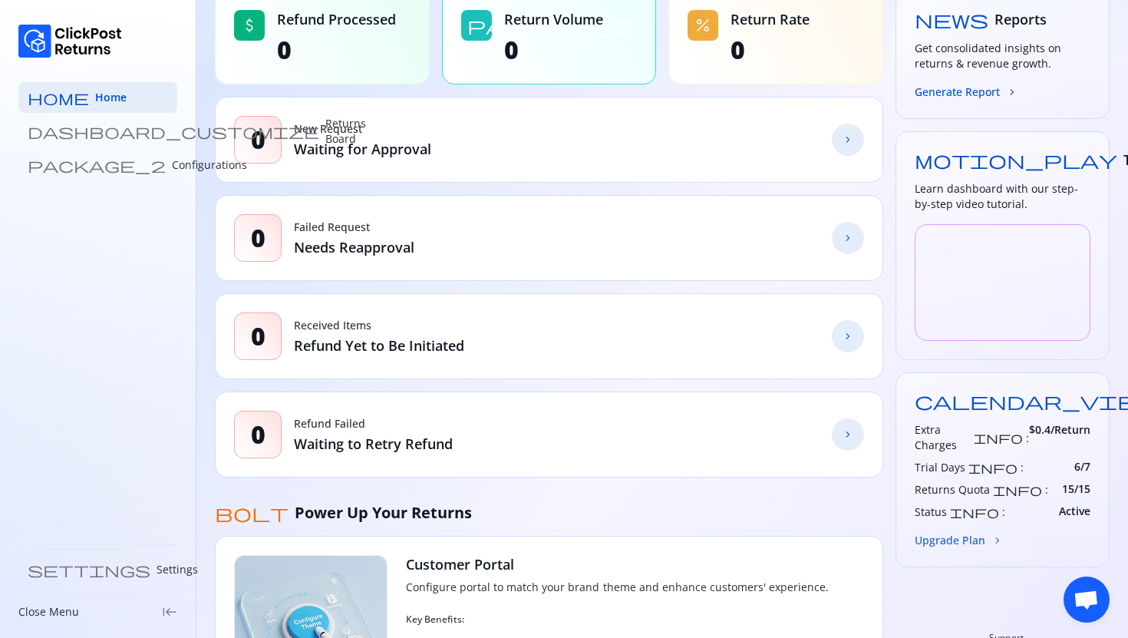
click at [944, 532] on button "Upgrade Plan chevron_forward" at bounding box center [959, 540] width 89 height 16
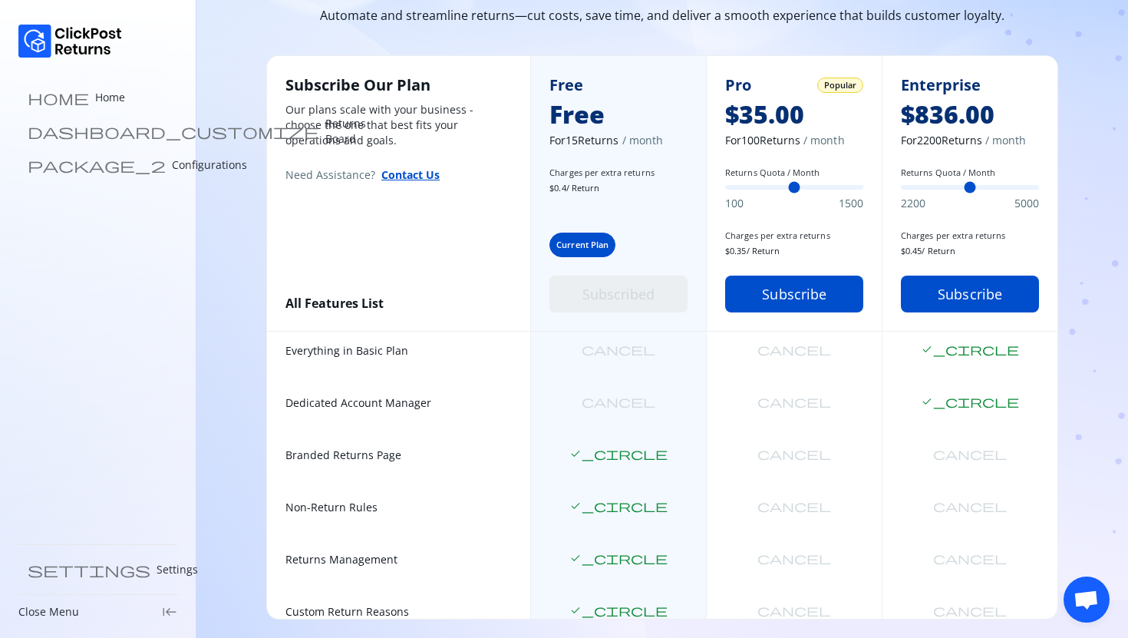
scroll to position [12, 0]
